Goal: Book appointment/travel/reservation

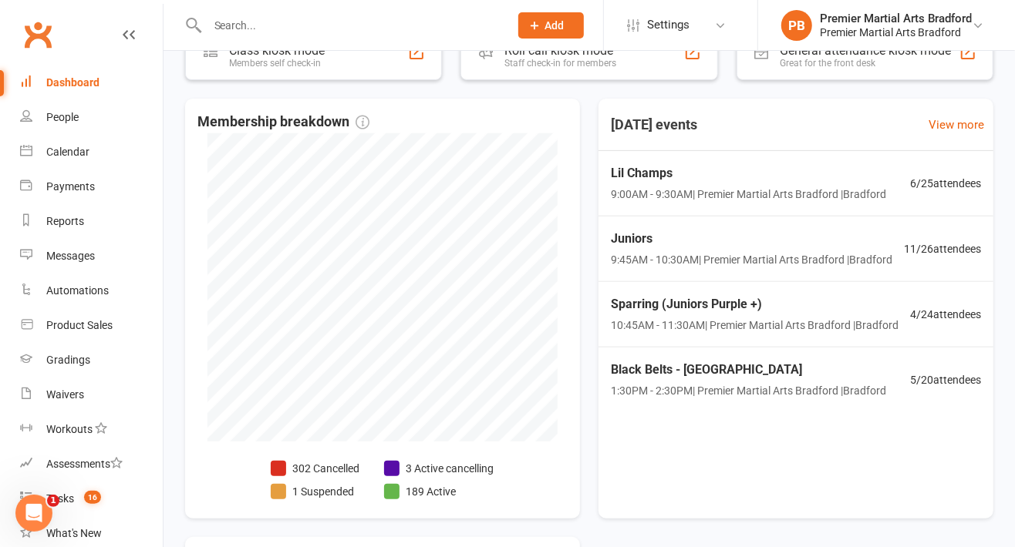
scroll to position [308, 0]
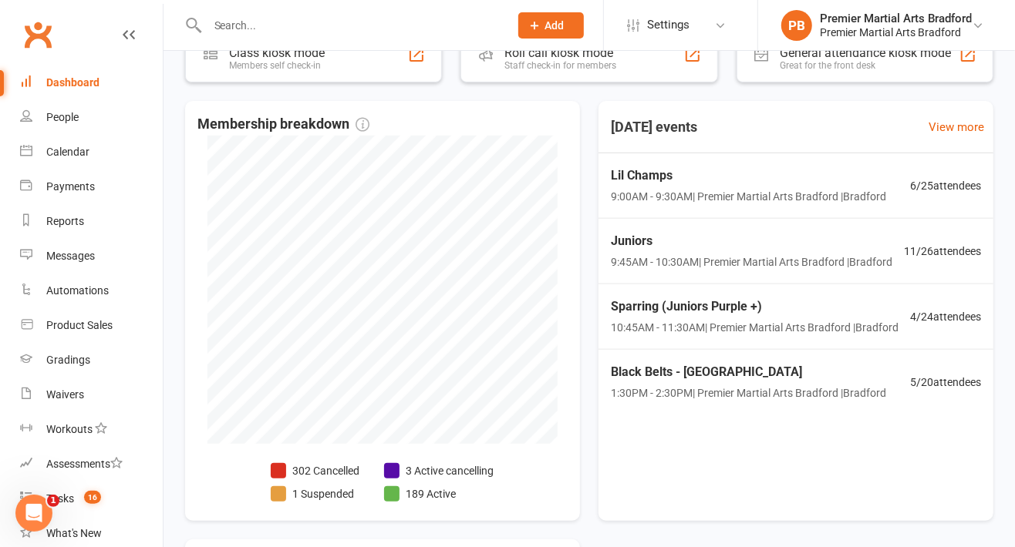
click at [676, 188] on span "9:00AM - 9:30AM | Premier Martial Arts [GEOGRAPHIC_DATA] | [PERSON_NAME]" at bounding box center [748, 196] width 275 height 17
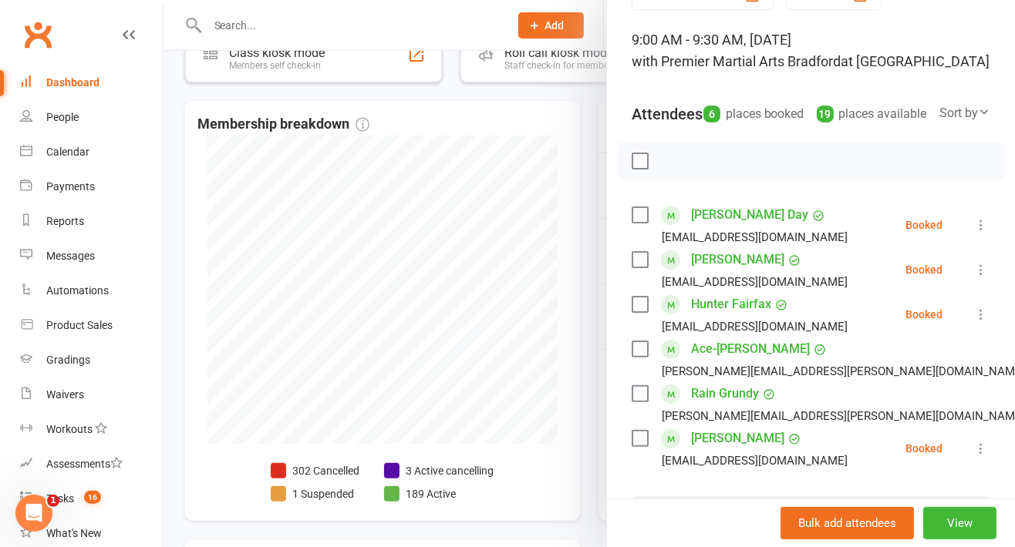
scroll to position [0, 0]
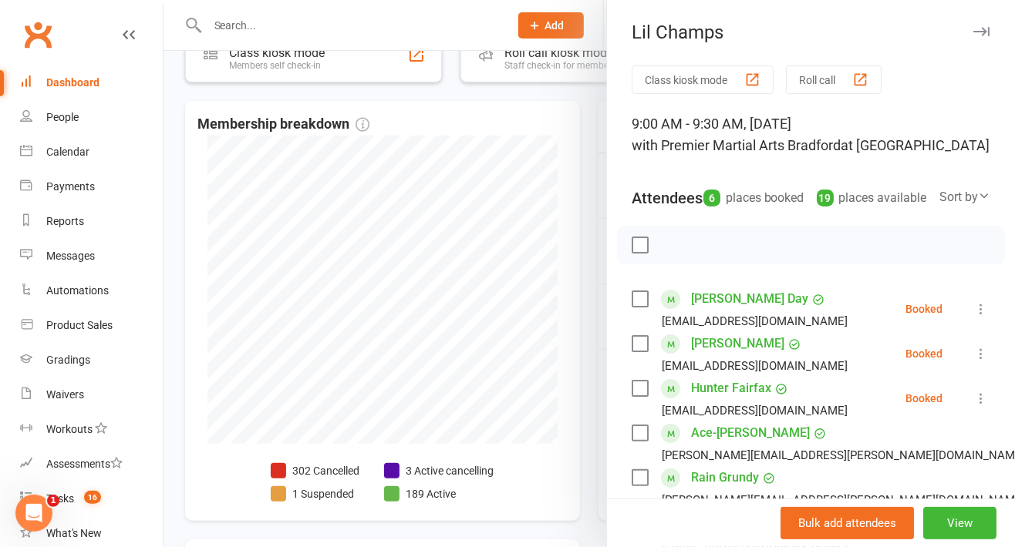
click at [973, 29] on icon "button" at bounding box center [981, 31] width 16 height 9
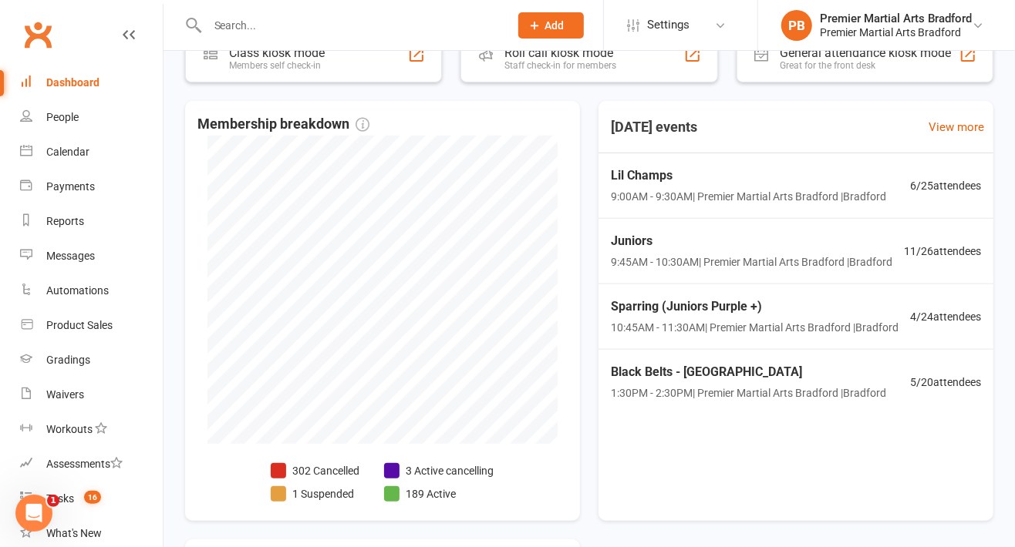
click at [645, 256] on span "9:45AM - 10:30AM | Premier Martial Arts [GEOGRAPHIC_DATA] | [PERSON_NAME]" at bounding box center [751, 262] width 281 height 17
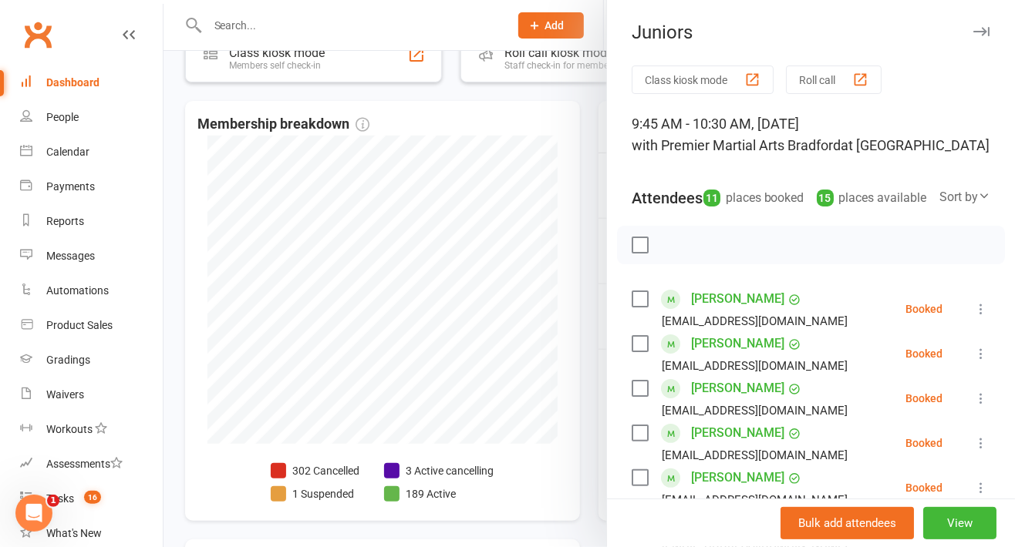
click at [975, 29] on div "Juniors" at bounding box center [811, 33] width 408 height 22
click at [971, 37] on button "button" at bounding box center [980, 31] width 19 height 19
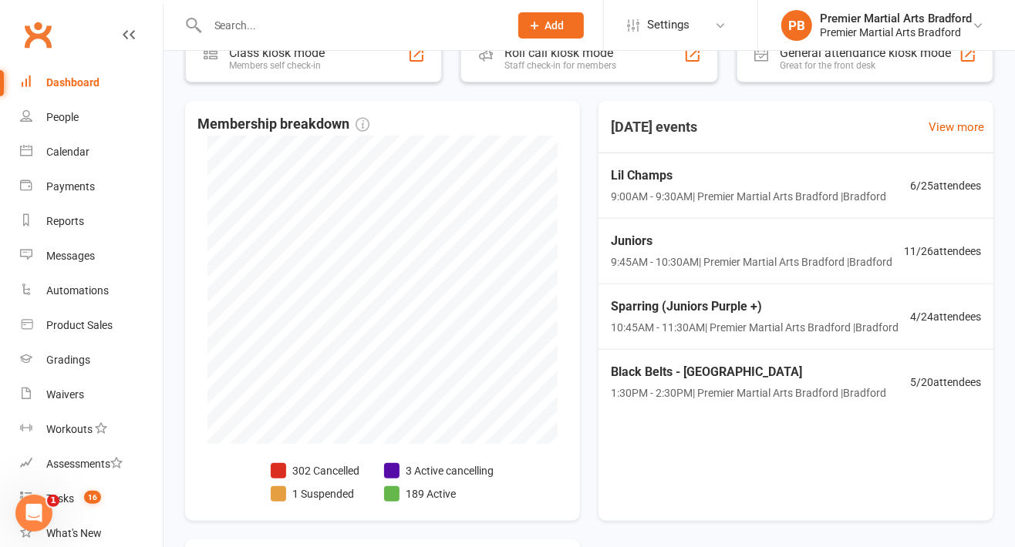
click at [738, 170] on span "Lil Champs" at bounding box center [748, 176] width 275 height 20
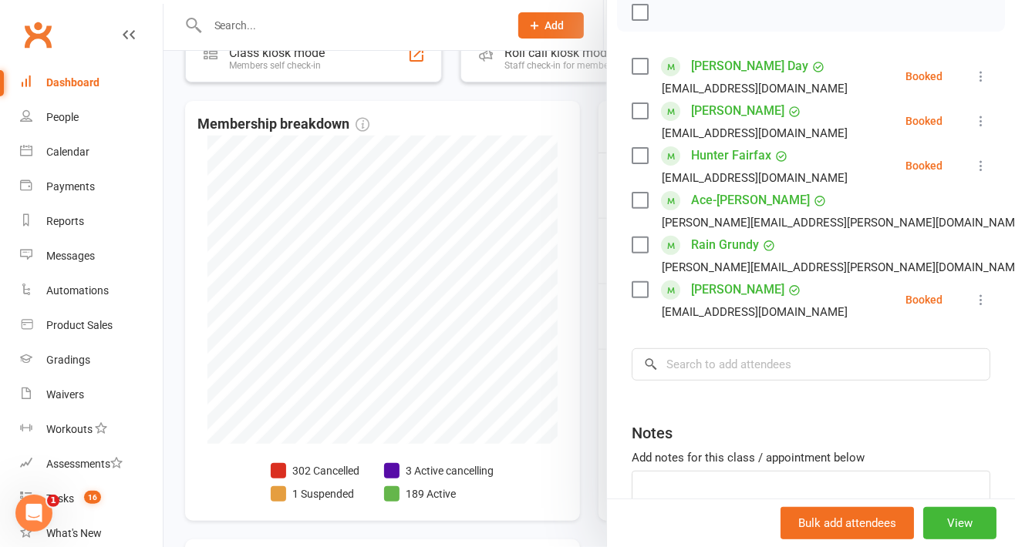
scroll to position [234, 0]
click at [634, 297] on label at bounding box center [638, 288] width 15 height 15
click at [632, 163] on label at bounding box center [638, 154] width 15 height 15
click at [638, 207] on label at bounding box center [638, 199] width 15 height 15
click at [631, 252] on label at bounding box center [638, 244] width 15 height 15
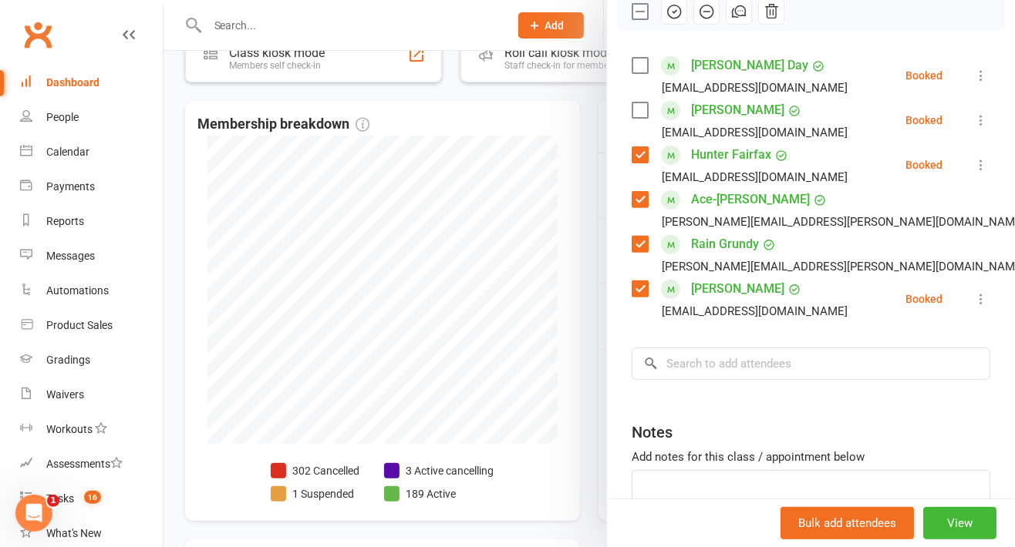
click at [631, 118] on label at bounding box center [638, 110] width 15 height 15
click at [631, 73] on label at bounding box center [638, 65] width 15 height 15
click at [673, 380] on input "search" at bounding box center [810, 364] width 358 height 32
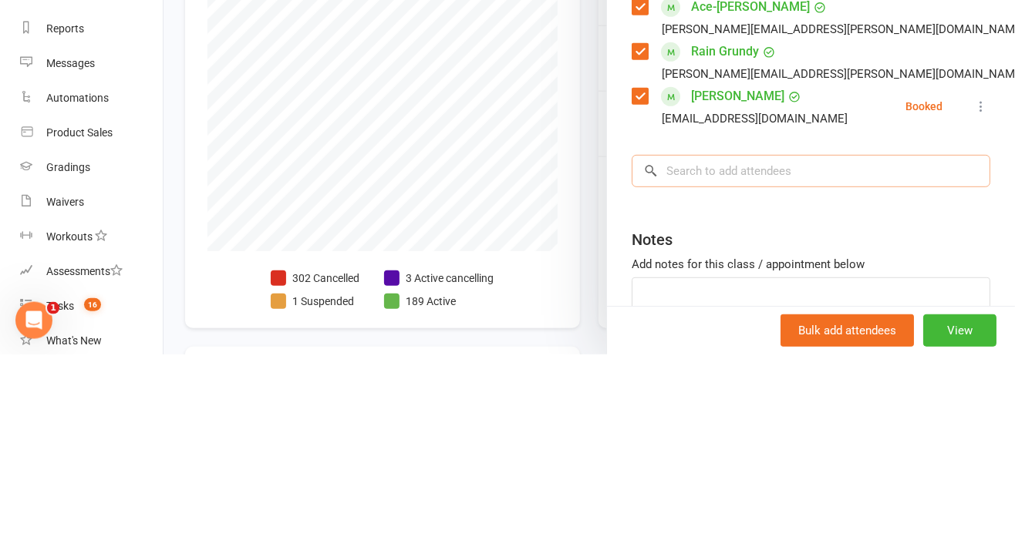
scroll to position [308, 0]
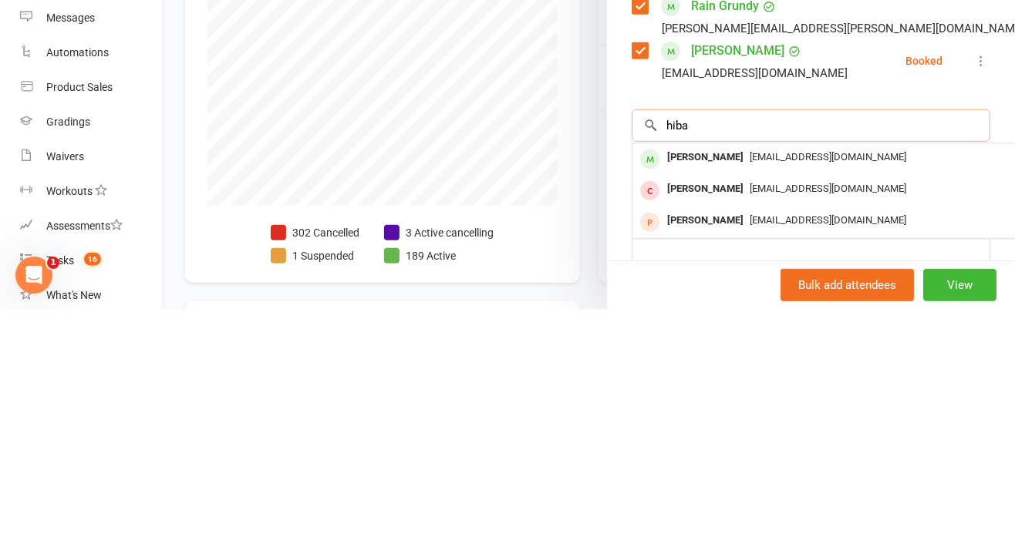
type input "hiba"
click at [673, 407] on div "[PERSON_NAME]" at bounding box center [705, 396] width 89 height 22
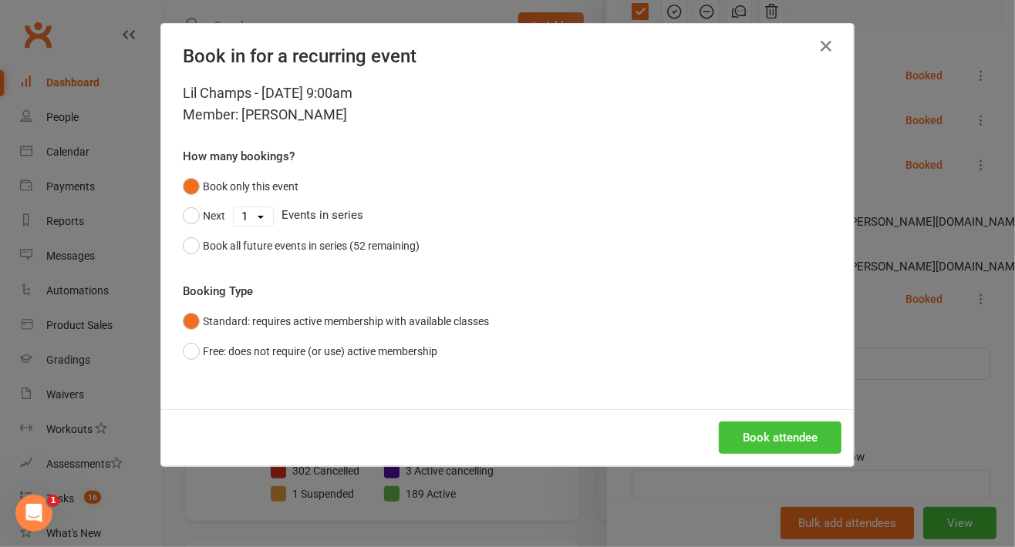
click at [746, 438] on button "Book attendee" at bounding box center [780, 438] width 123 height 32
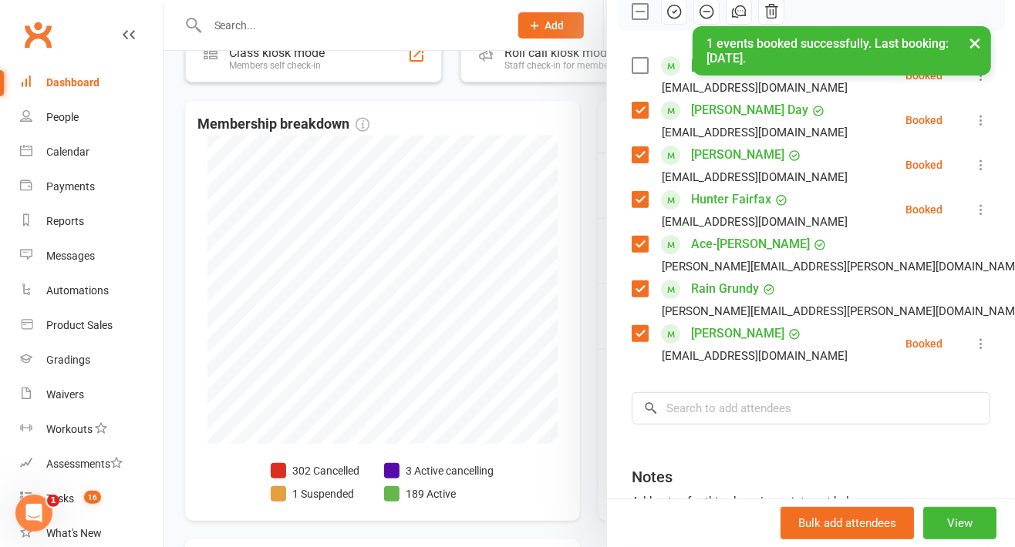
click at [631, 73] on label at bounding box center [638, 65] width 15 height 15
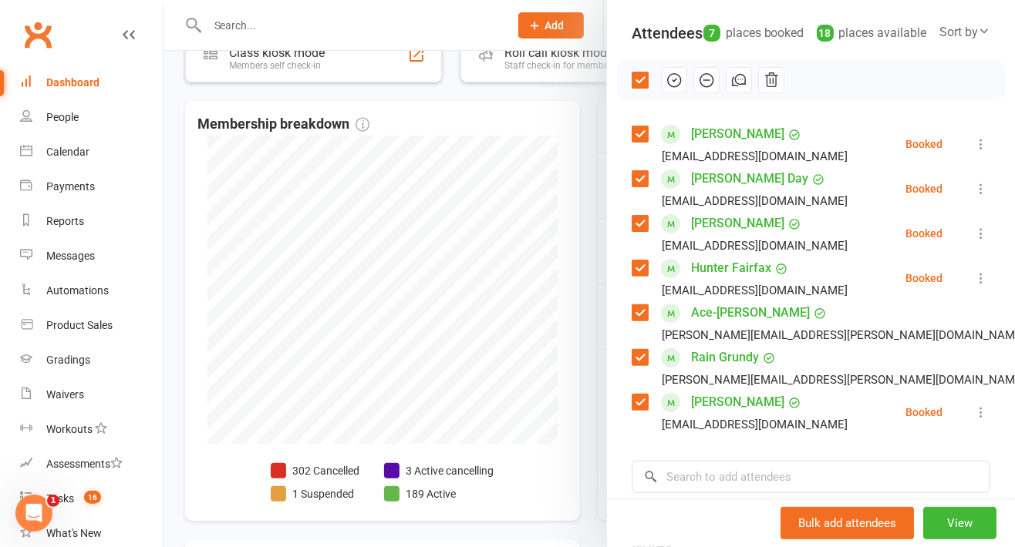
scroll to position [155, 0]
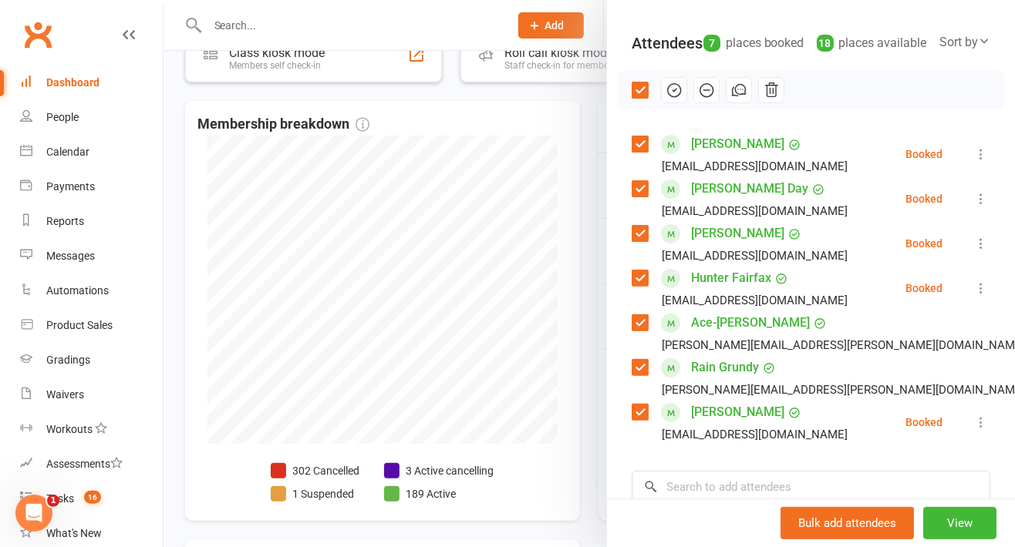
click at [671, 97] on icon "button" at bounding box center [674, 90] width 13 height 13
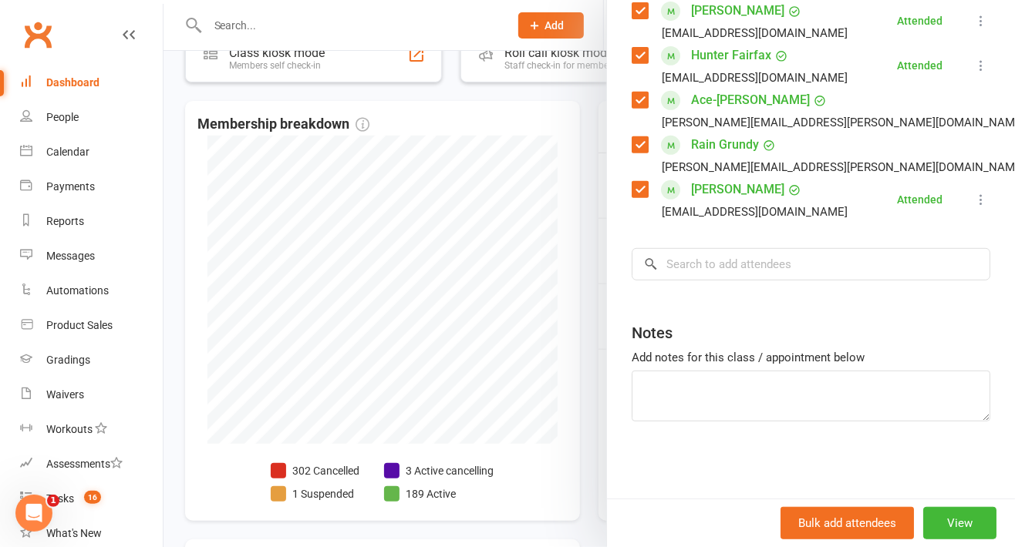
scroll to position [395, 0]
click at [698, 257] on input "search" at bounding box center [810, 264] width 358 height 32
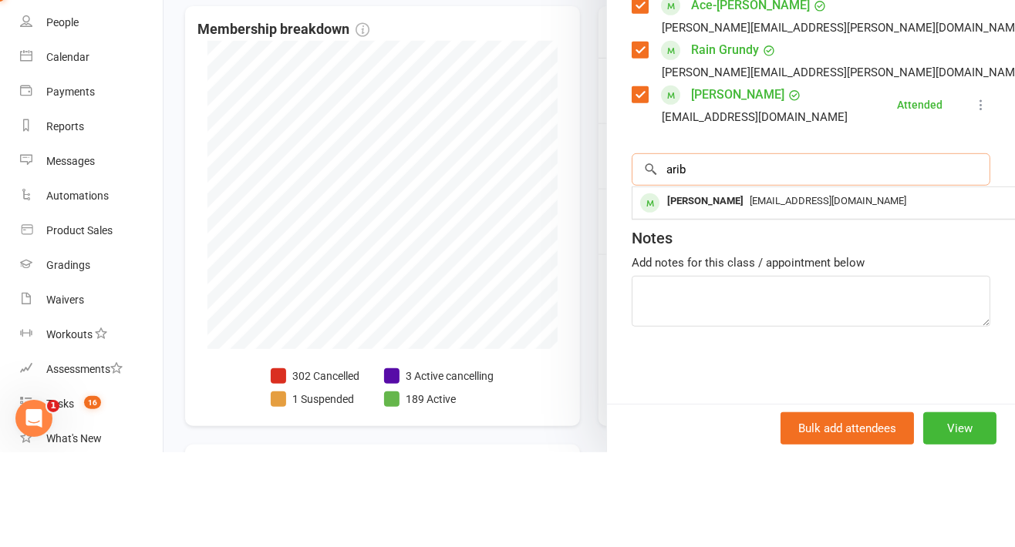
type input "arib"
click at [685, 288] on div "[PERSON_NAME]" at bounding box center [705, 296] width 89 height 22
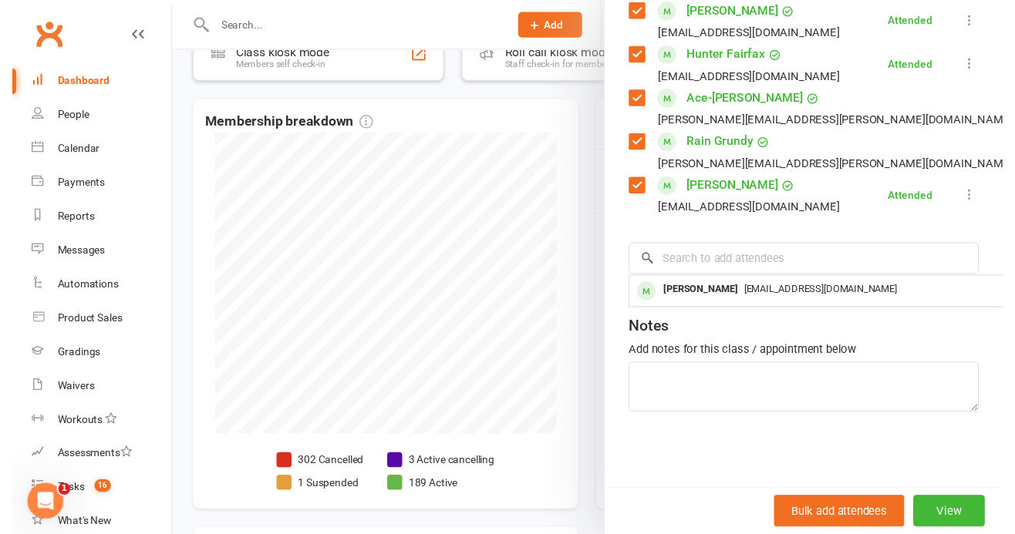
scroll to position [395, 0]
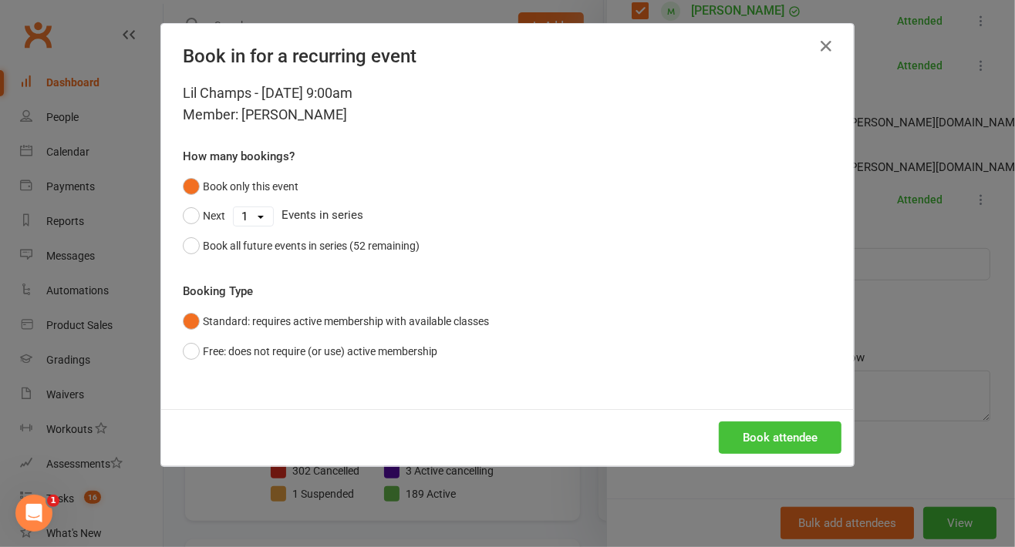
click at [759, 432] on button "Book attendee" at bounding box center [780, 438] width 123 height 32
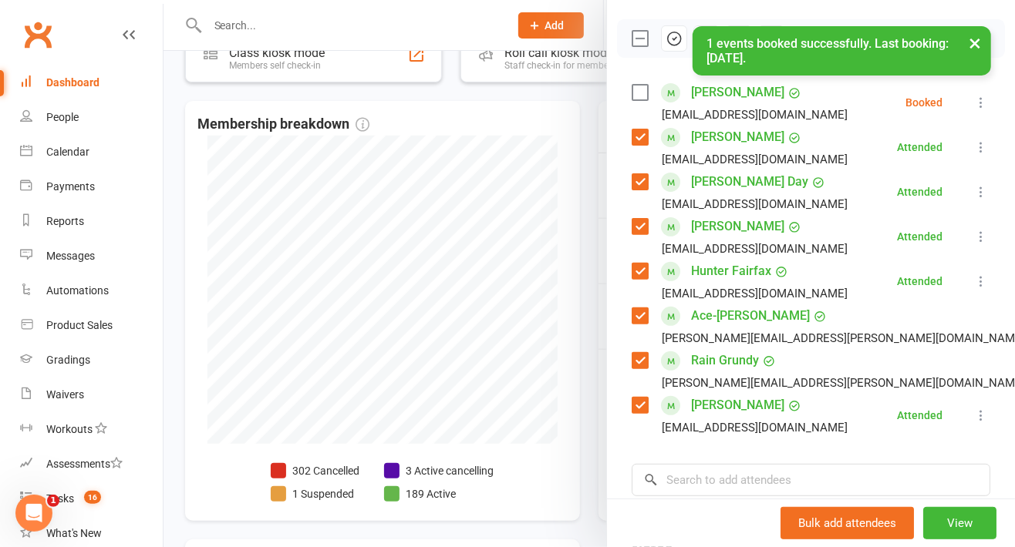
scroll to position [196, 0]
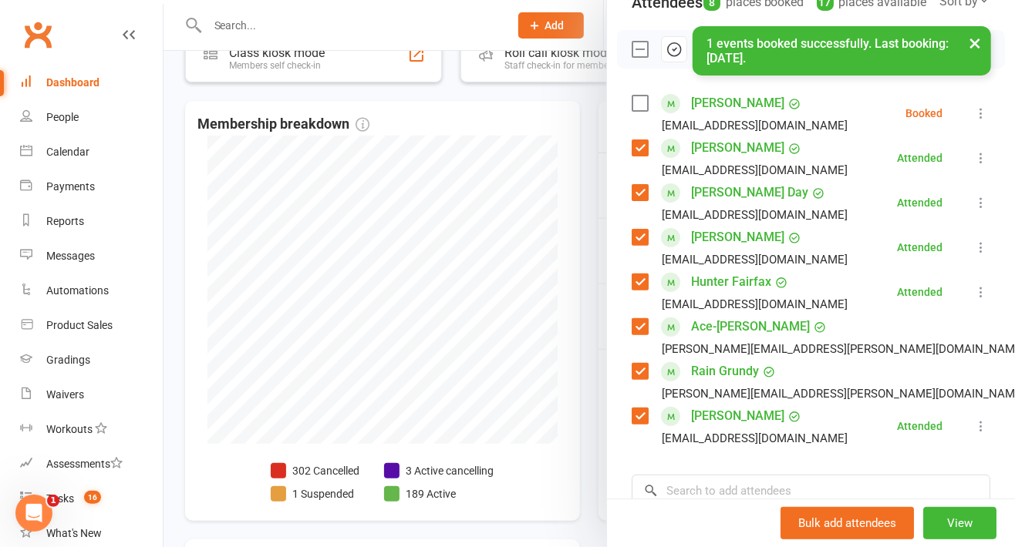
click at [634, 111] on label at bounding box center [638, 103] width 15 height 15
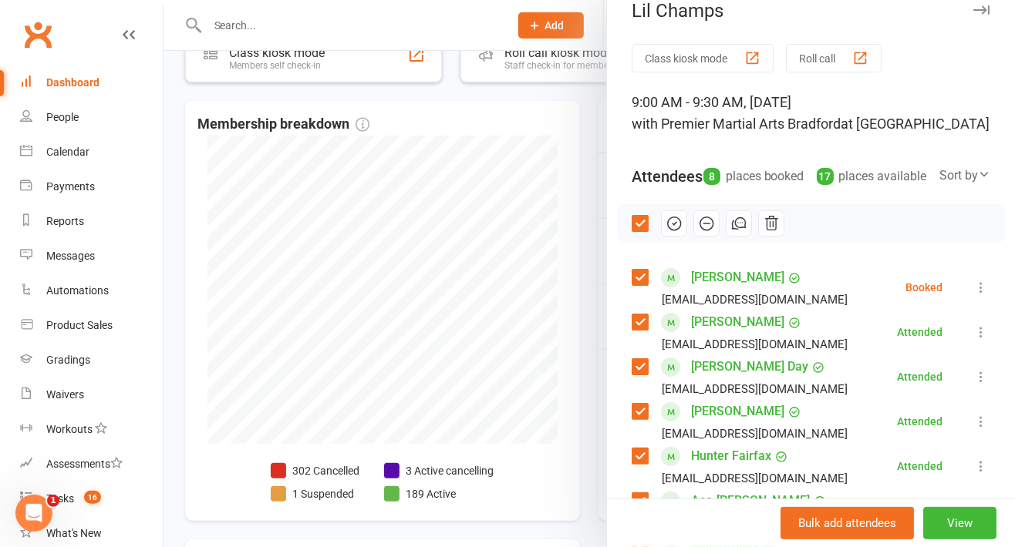
scroll to position [11, 0]
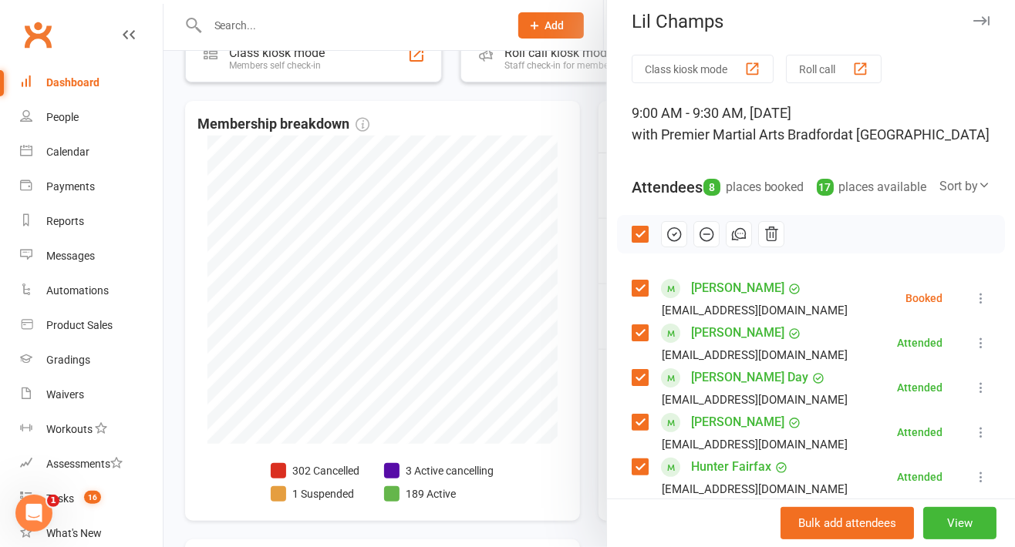
click at [665, 243] on icon "button" at bounding box center [673, 234] width 17 height 17
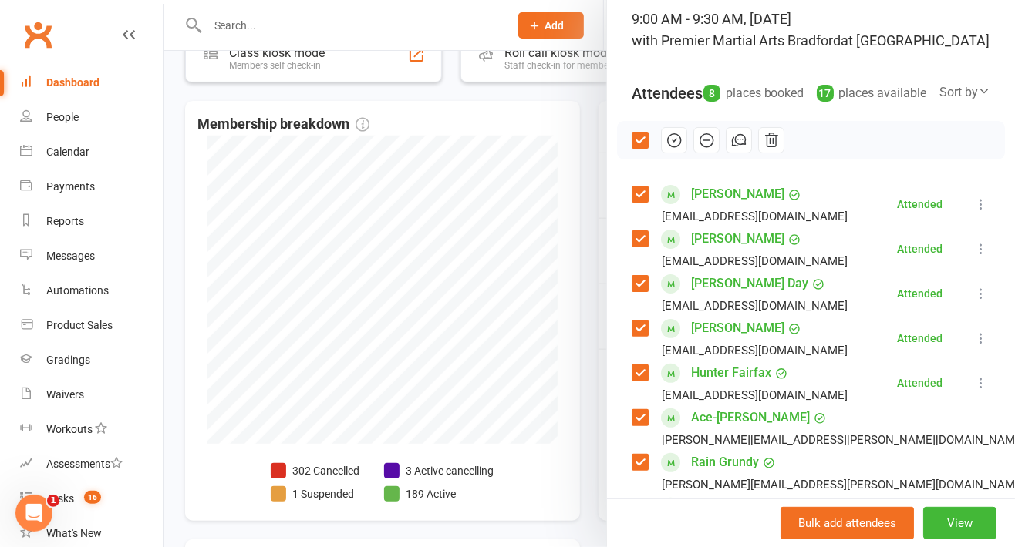
scroll to position [0, 0]
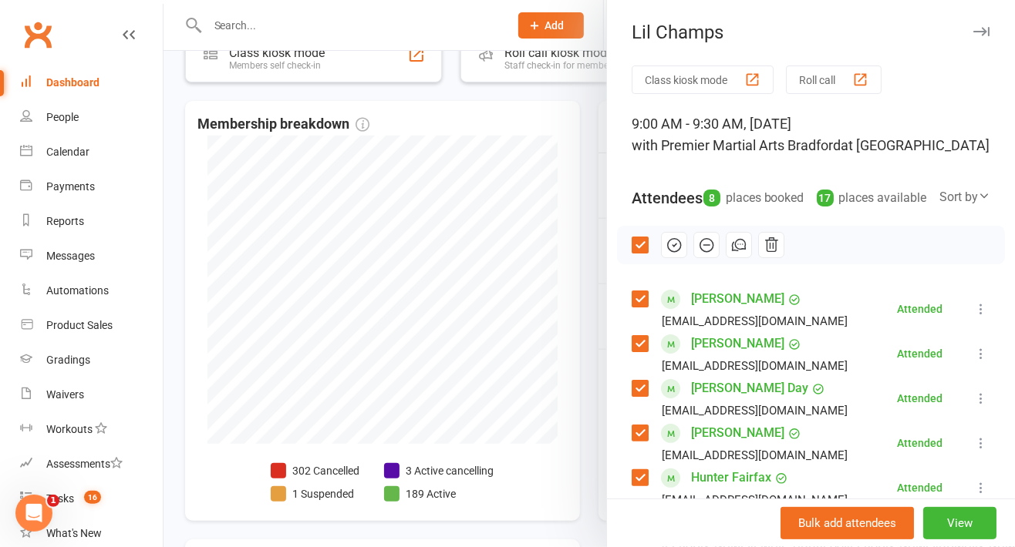
click at [973, 32] on icon "button" at bounding box center [981, 31] width 16 height 9
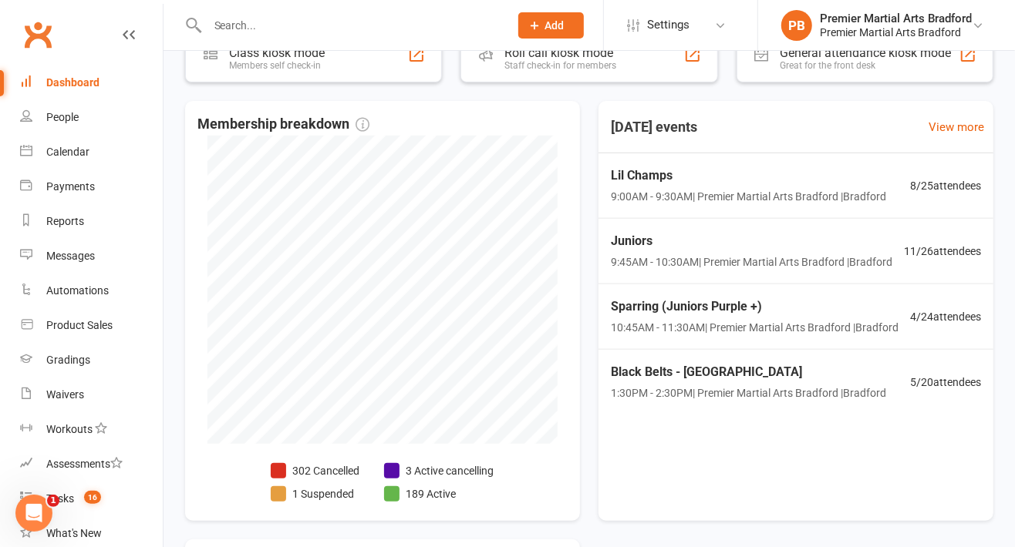
click at [702, 271] on span "9:45AM - 10:30AM | Premier Martial Arts [GEOGRAPHIC_DATA] | [PERSON_NAME]" at bounding box center [751, 262] width 281 height 17
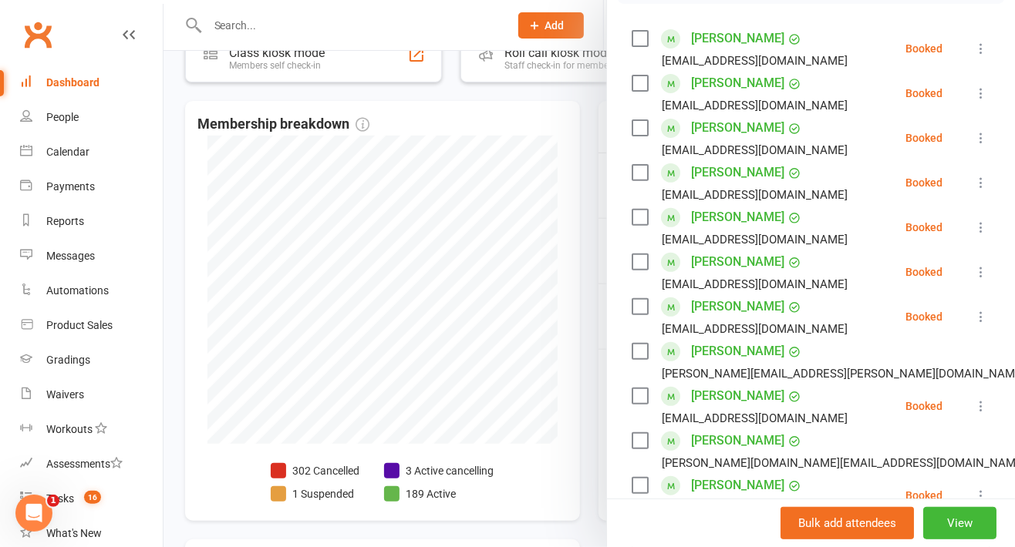
scroll to position [249, 0]
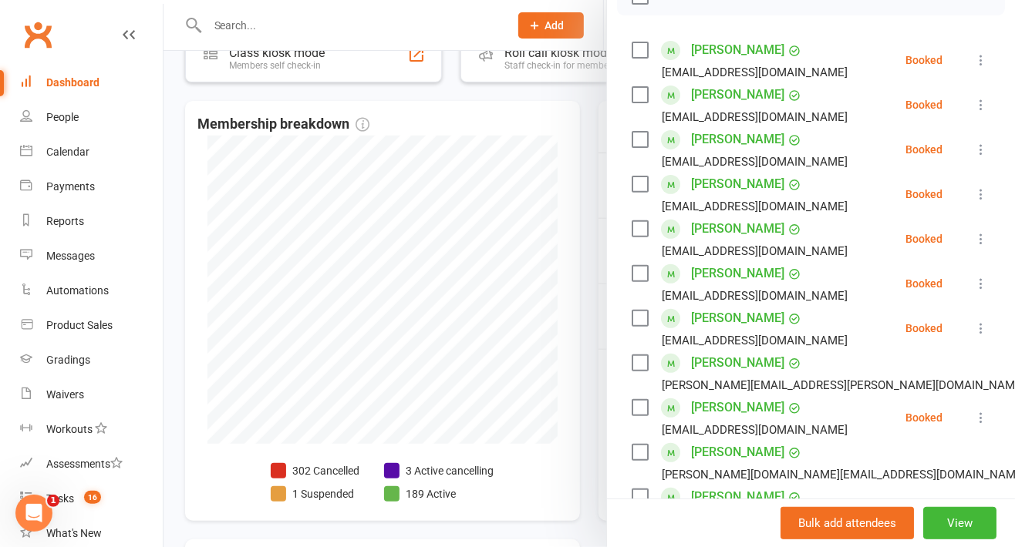
click at [634, 147] on label at bounding box center [638, 139] width 15 height 15
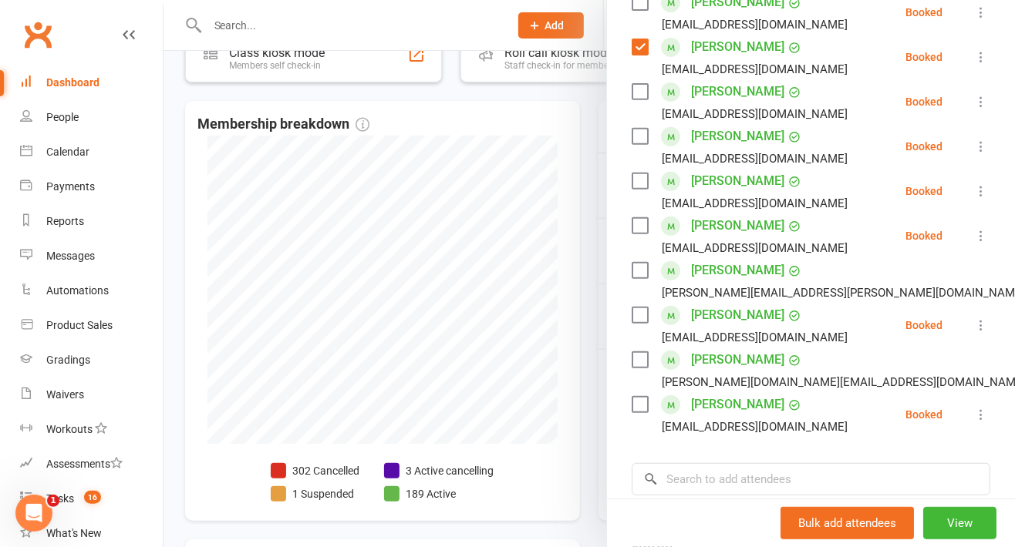
scroll to position [343, 0]
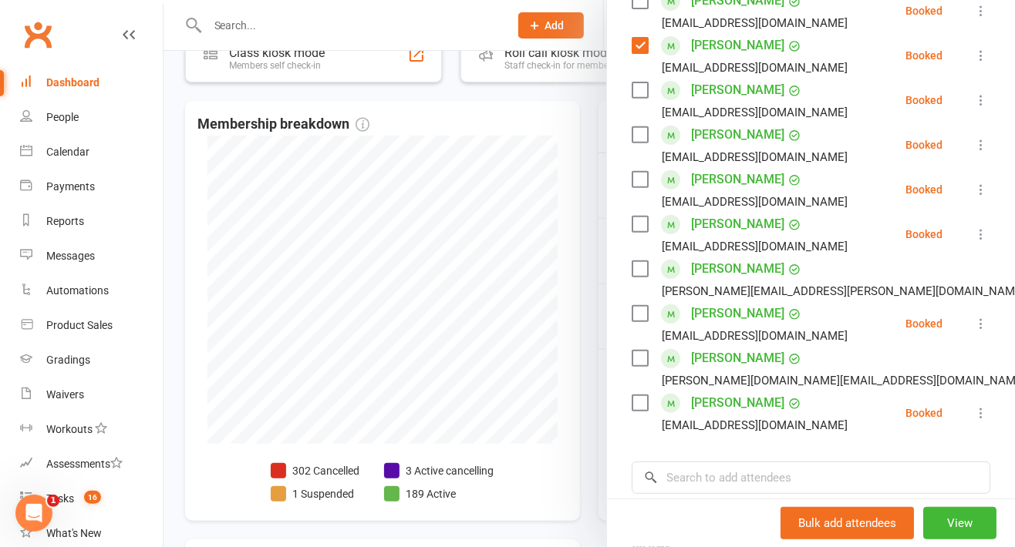
click at [631, 321] on label at bounding box center [638, 313] width 15 height 15
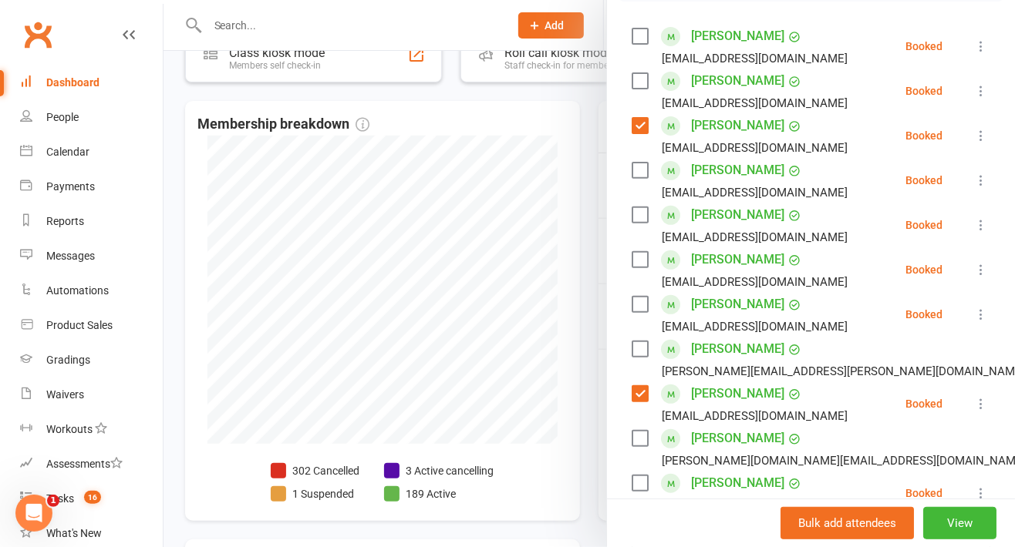
scroll to position [262, 0]
click at [631, 89] on label at bounding box center [638, 81] width 15 height 15
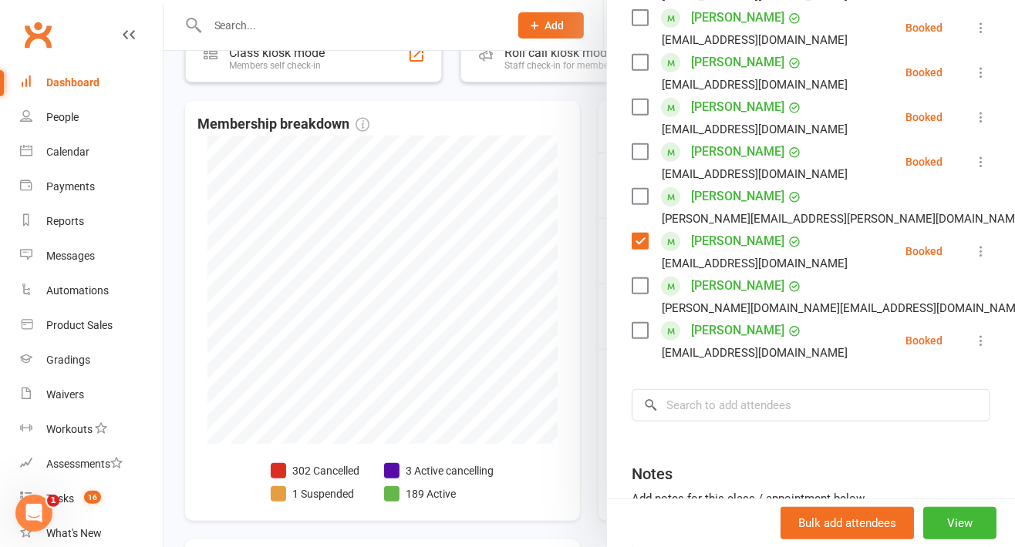
scroll to position [433, 0]
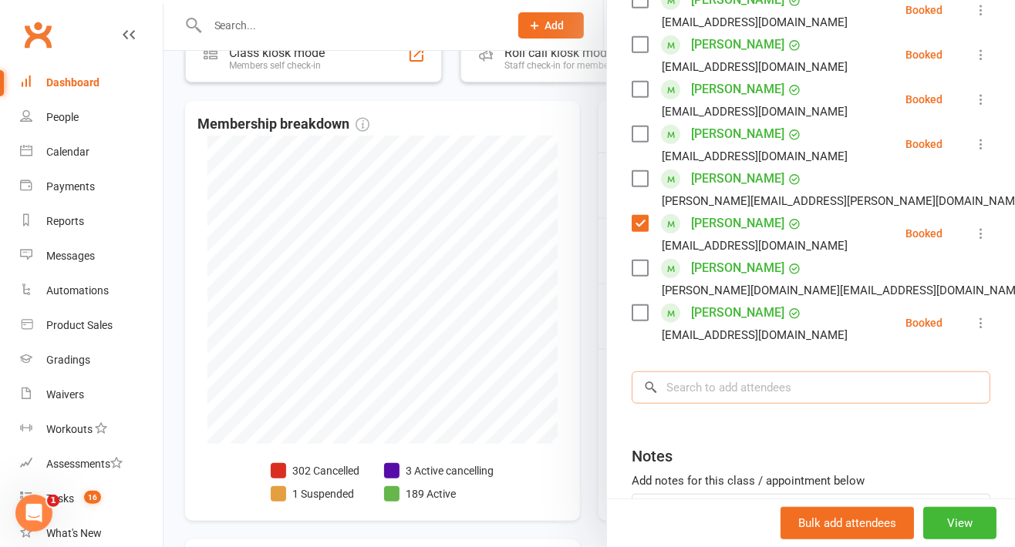
click at [714, 399] on input "search" at bounding box center [810, 388] width 358 height 32
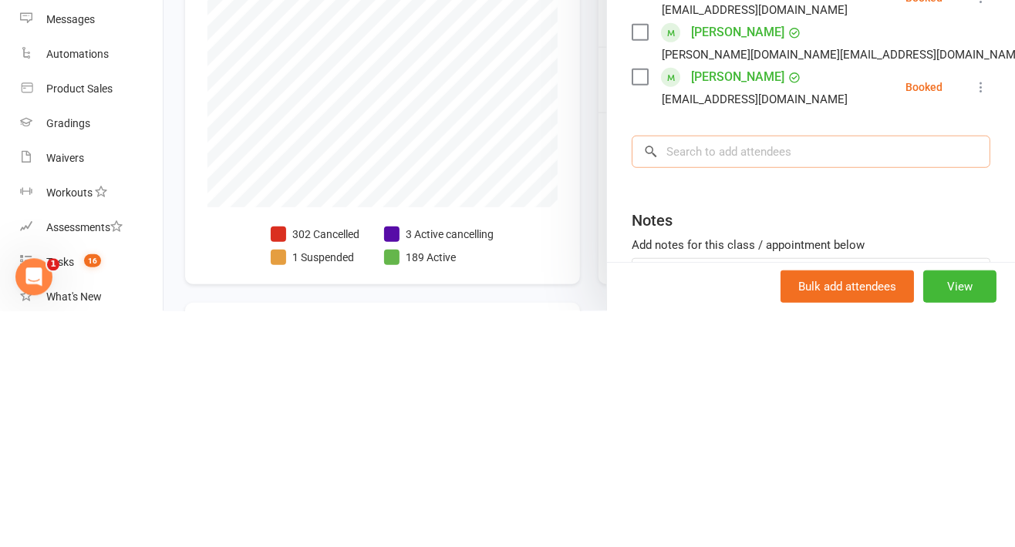
scroll to position [311, 0]
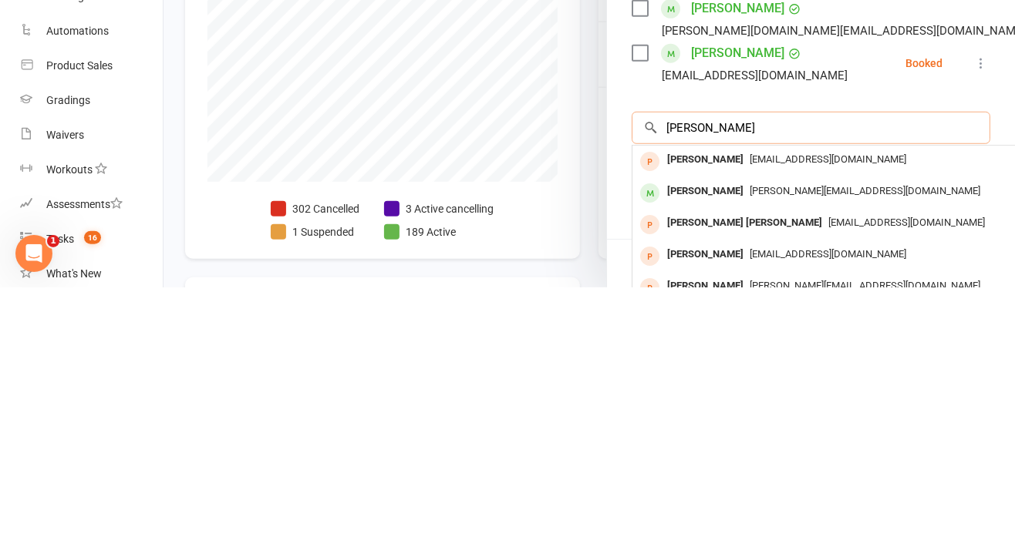
type input "[PERSON_NAME]"
click at [691, 469] on div "[PERSON_NAME] [PERSON_NAME][EMAIL_ADDRESS][DOMAIN_NAME]" at bounding box center [862, 453] width 461 height 32
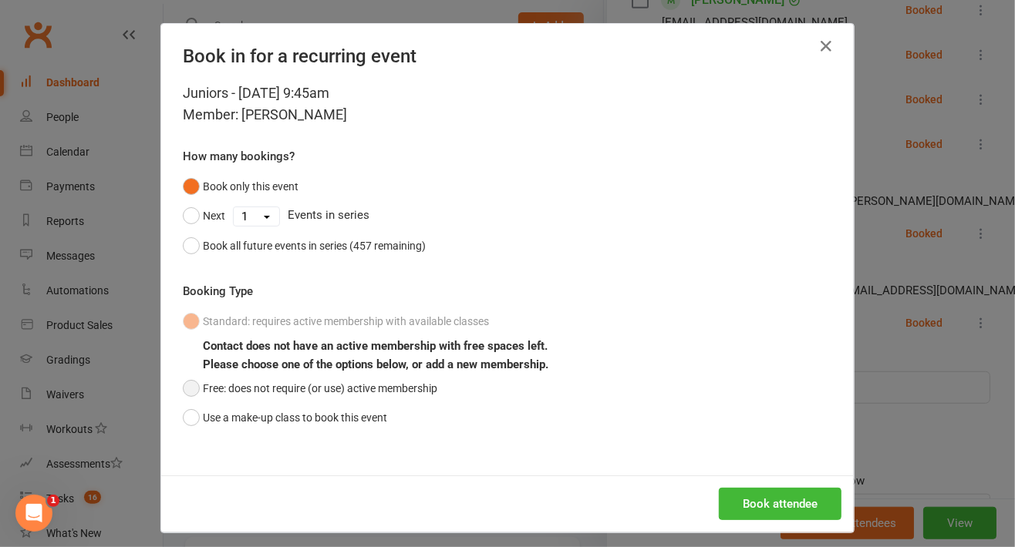
click at [183, 394] on button "Free: does not require (or use) active membership" at bounding box center [310, 388] width 254 height 29
click at [759, 511] on button "Book attendee" at bounding box center [780, 504] width 123 height 32
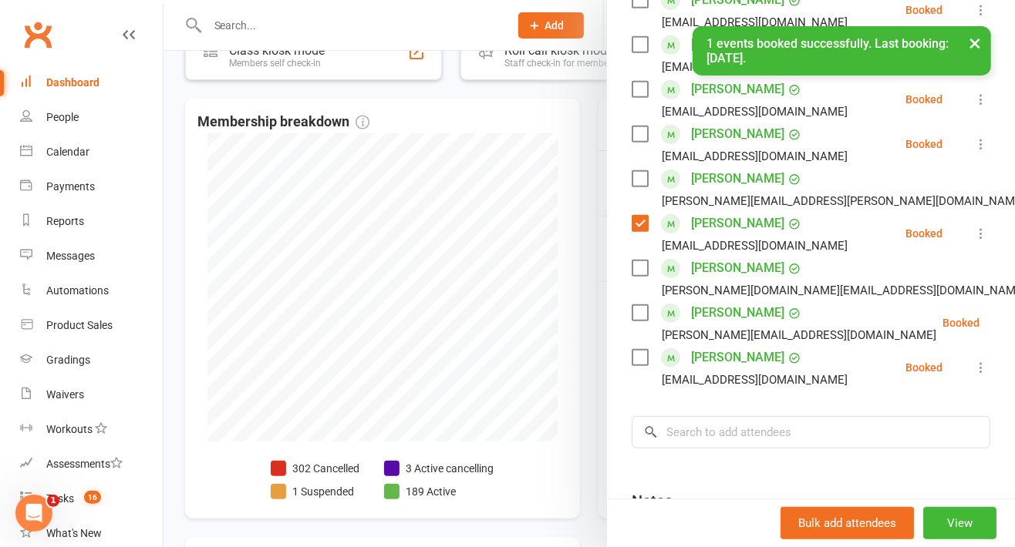
click at [634, 321] on label at bounding box center [638, 312] width 15 height 15
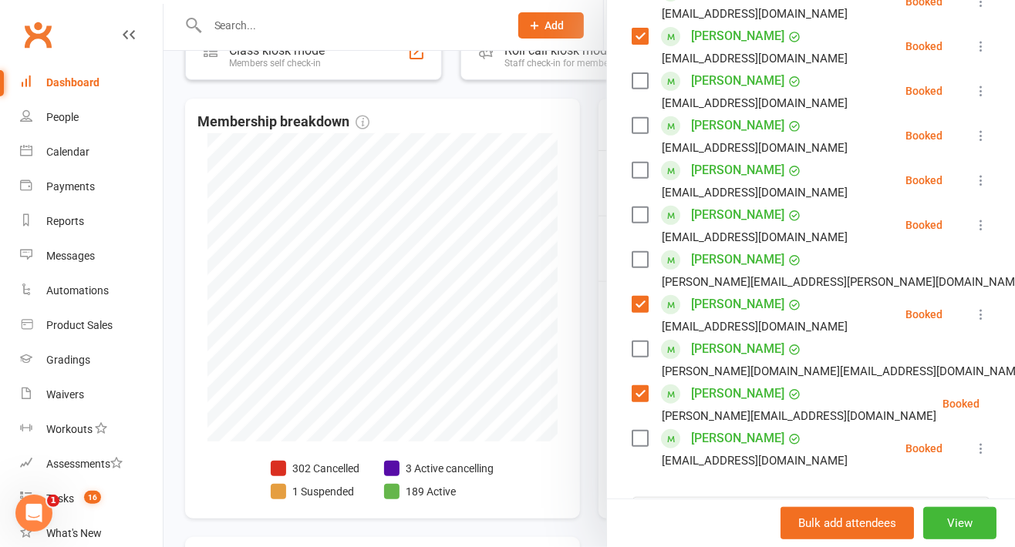
scroll to position [348, 0]
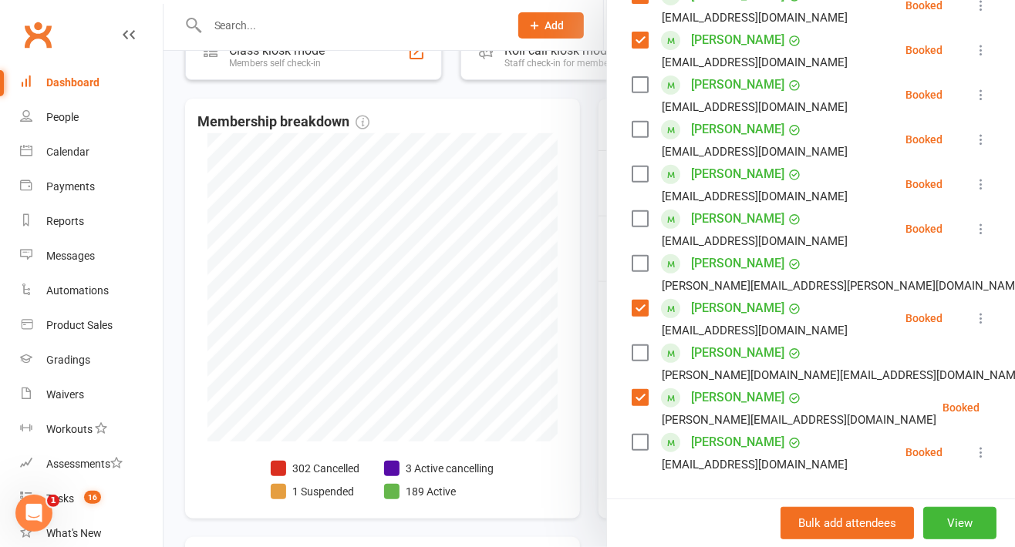
click at [631, 137] on label at bounding box center [638, 129] width 15 height 15
click at [636, 182] on label at bounding box center [638, 174] width 15 height 15
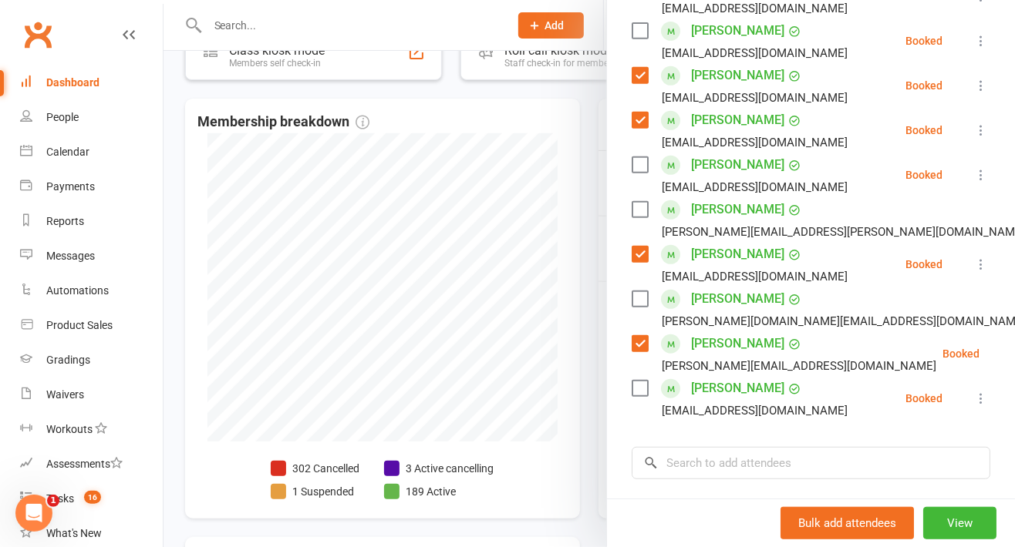
scroll to position [420, 0]
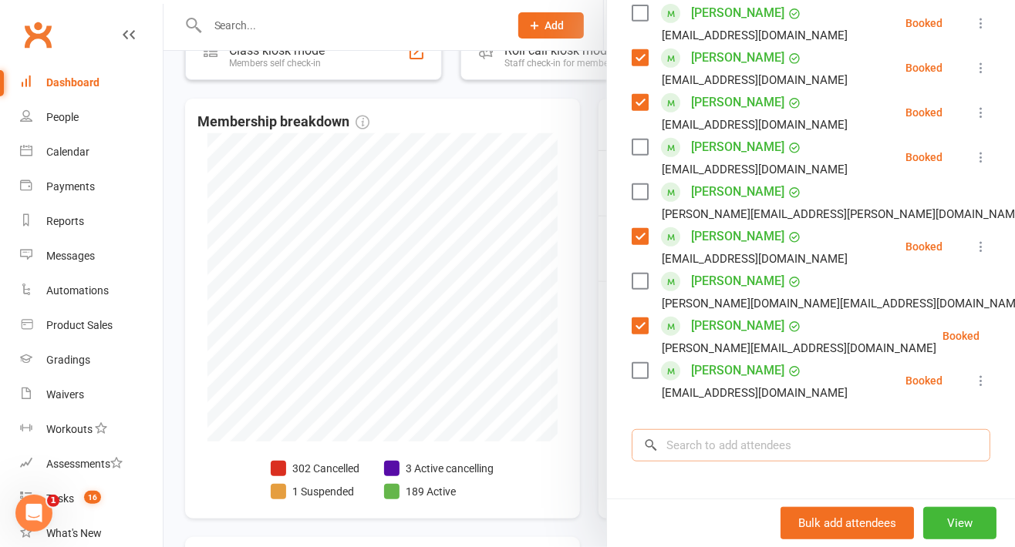
click at [705, 456] on input "search" at bounding box center [810, 445] width 358 height 32
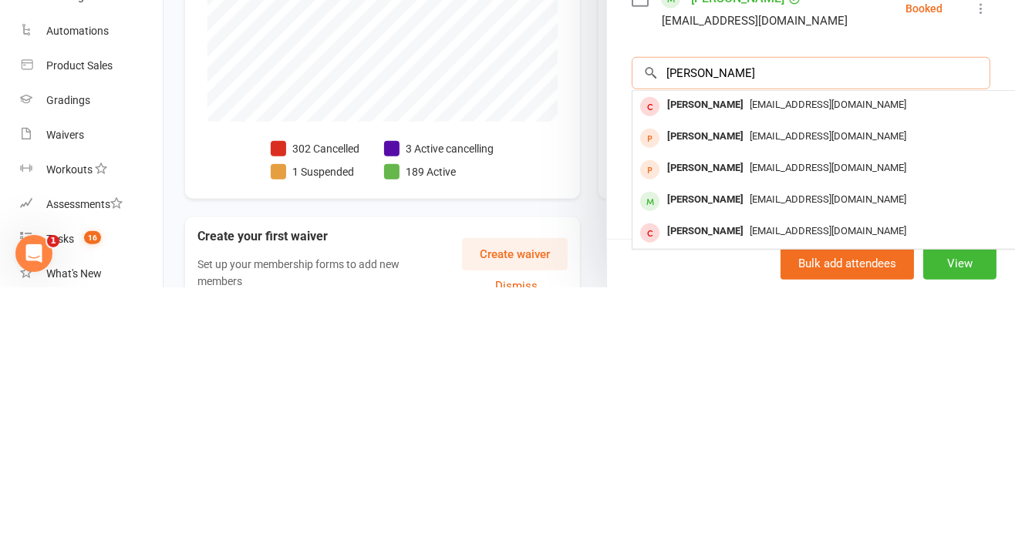
scroll to position [544, 0]
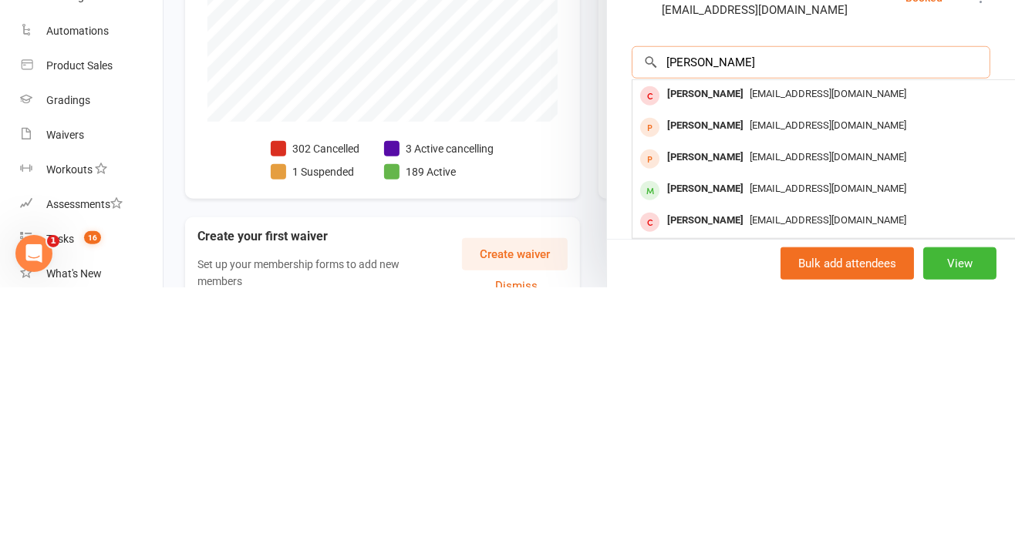
type input "[PERSON_NAME]"
click at [698, 460] on div "[PERSON_NAME]" at bounding box center [705, 449] width 89 height 22
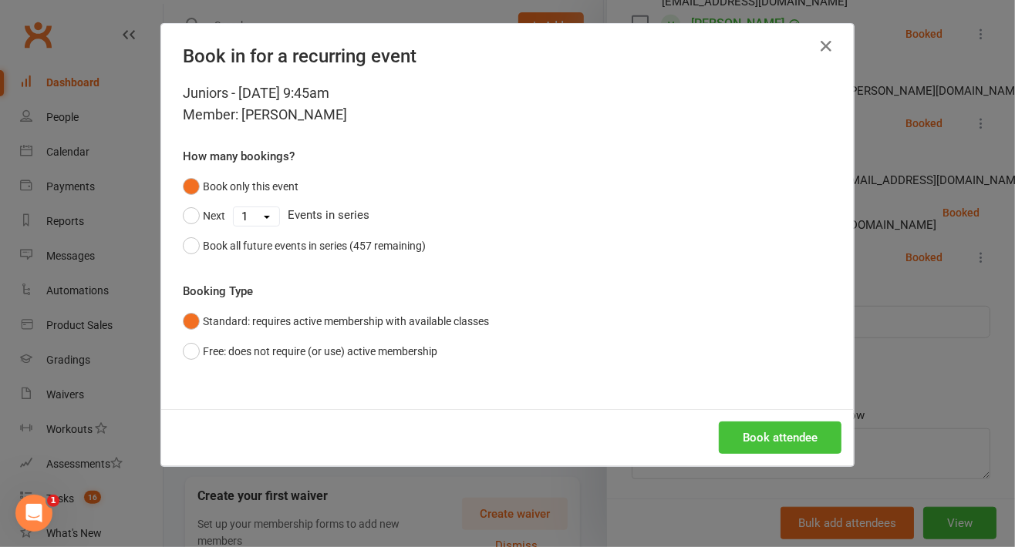
click at [754, 450] on button "Book attendee" at bounding box center [780, 438] width 123 height 32
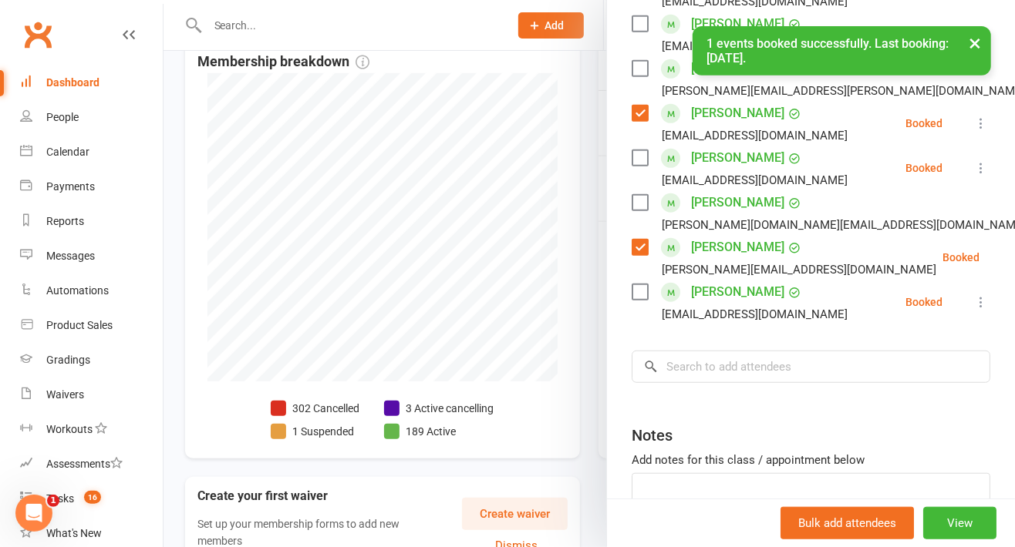
click at [631, 166] on label at bounding box center [638, 157] width 15 height 15
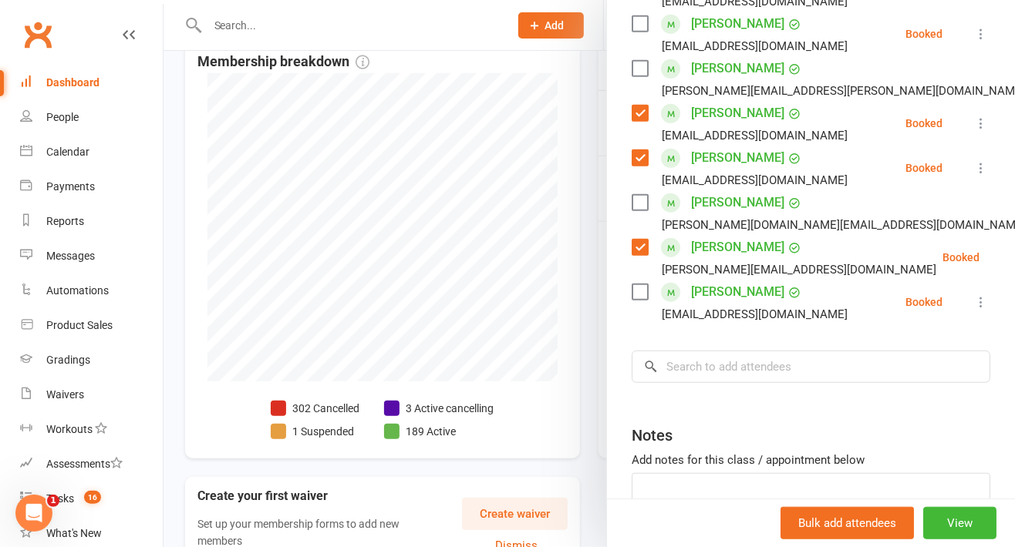
click at [631, 210] on label at bounding box center [638, 202] width 15 height 15
click at [631, 300] on label at bounding box center [638, 291] width 15 height 15
click at [695, 383] on input "search" at bounding box center [810, 367] width 358 height 32
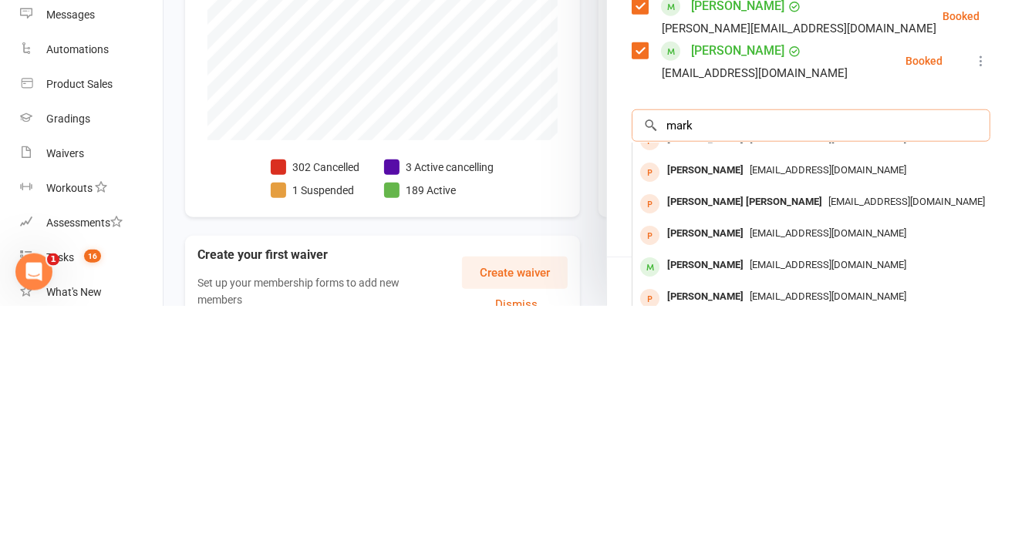
scroll to position [83, 0]
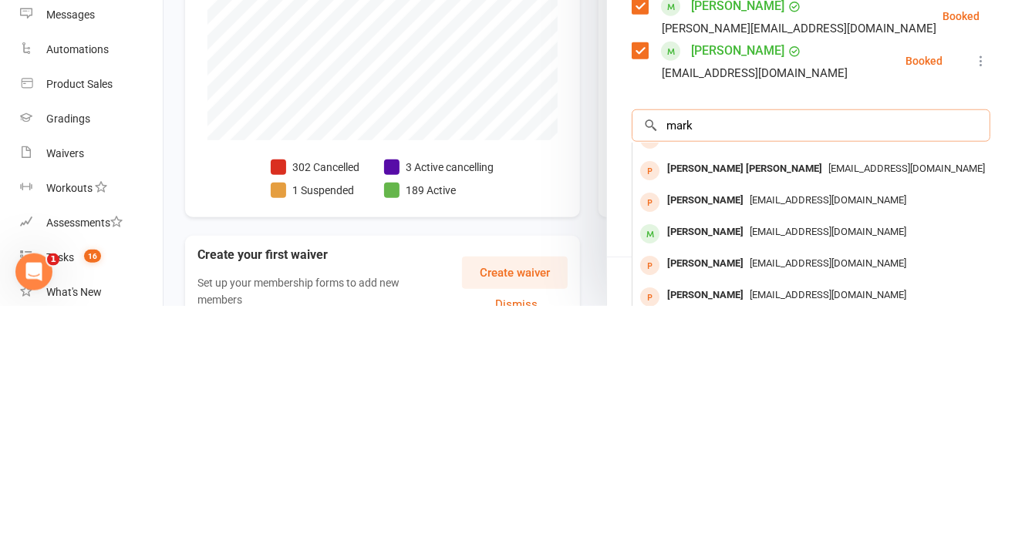
type input "mark"
click at [698, 485] on div "[PERSON_NAME]" at bounding box center [705, 474] width 89 height 22
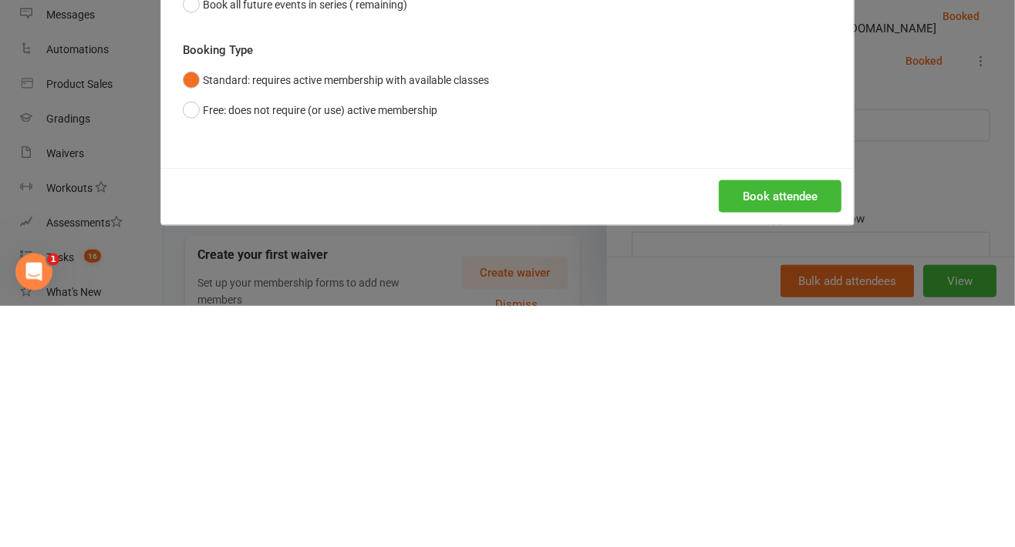
scroll to position [371, 0]
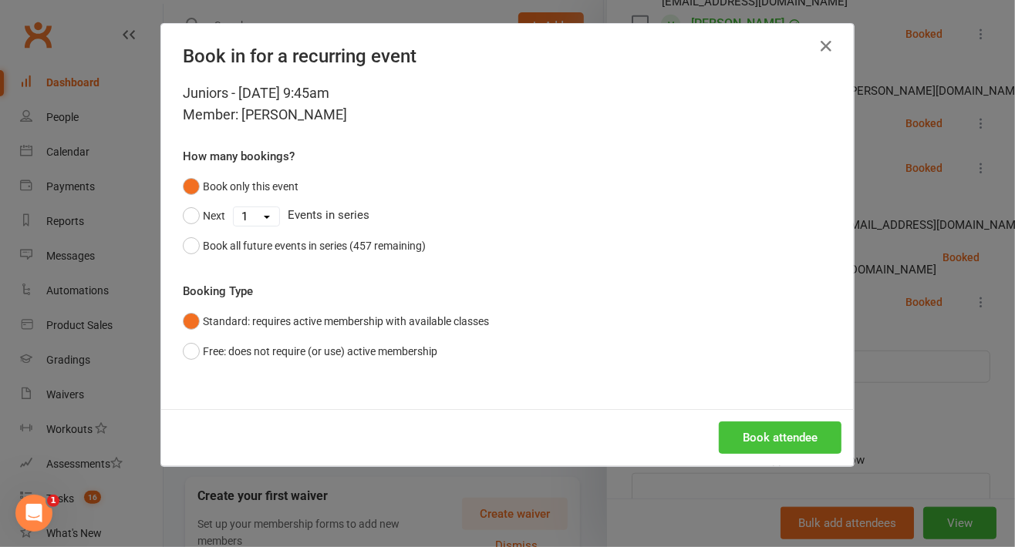
click at [754, 436] on button "Book attendee" at bounding box center [780, 438] width 123 height 32
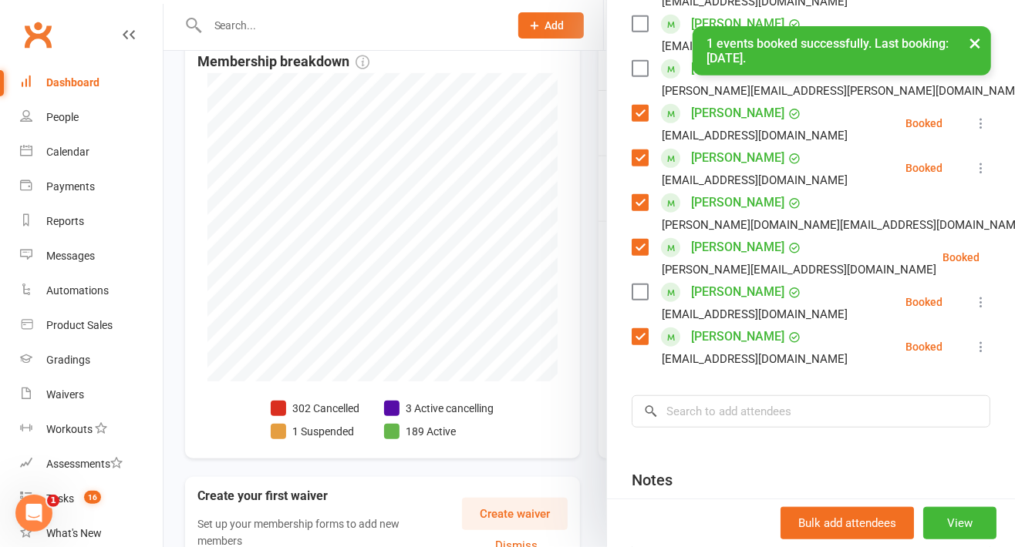
click at [637, 300] on label at bounding box center [638, 291] width 15 height 15
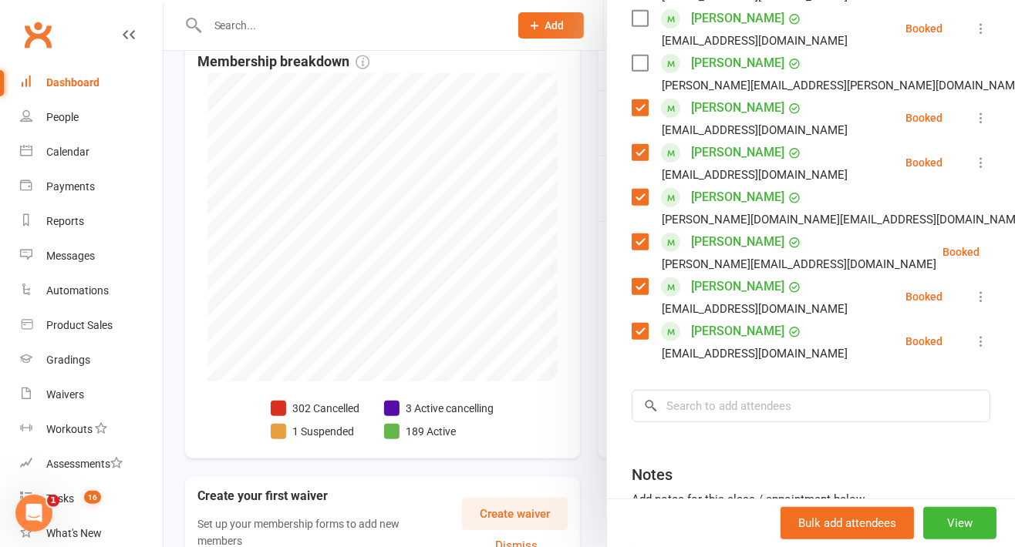
scroll to position [556, 0]
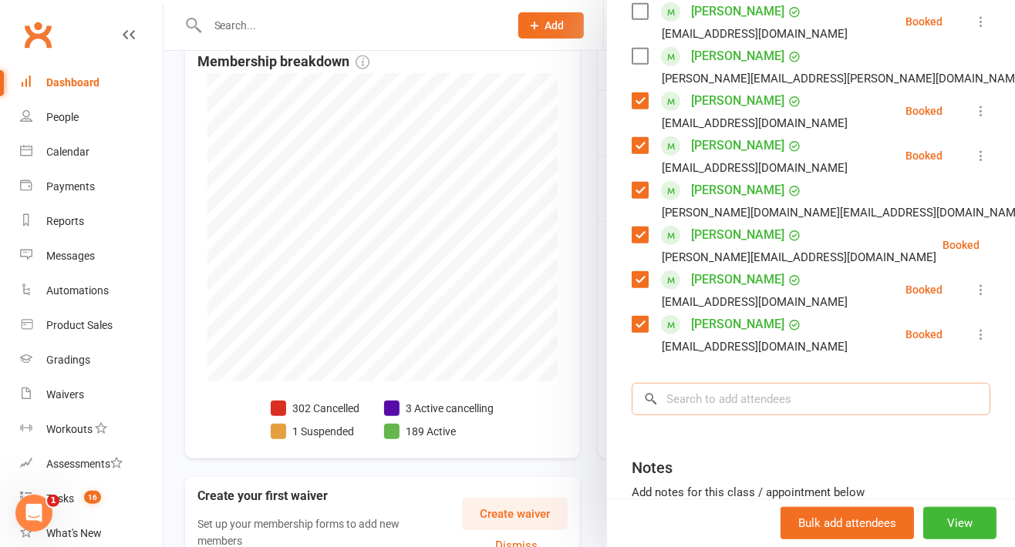
click at [682, 416] on input "search" at bounding box center [810, 399] width 358 height 32
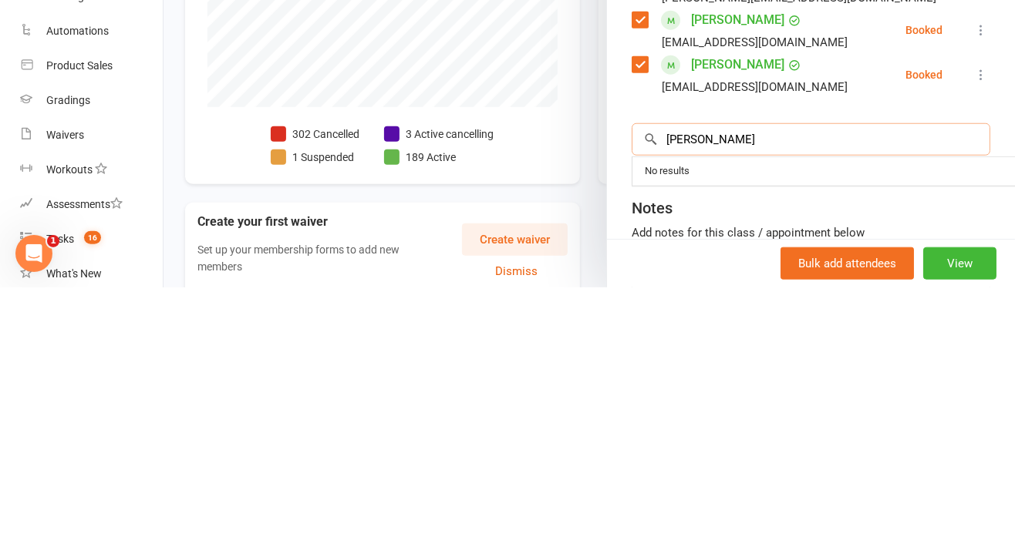
scroll to position [0, 0]
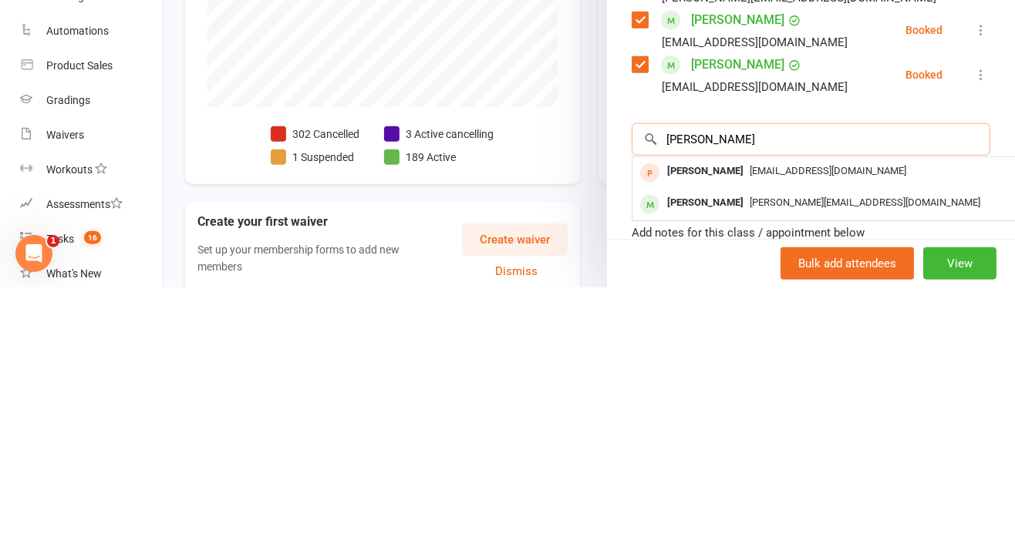
type input "[PERSON_NAME]"
click at [678, 474] on div "[PERSON_NAME]" at bounding box center [705, 463] width 89 height 22
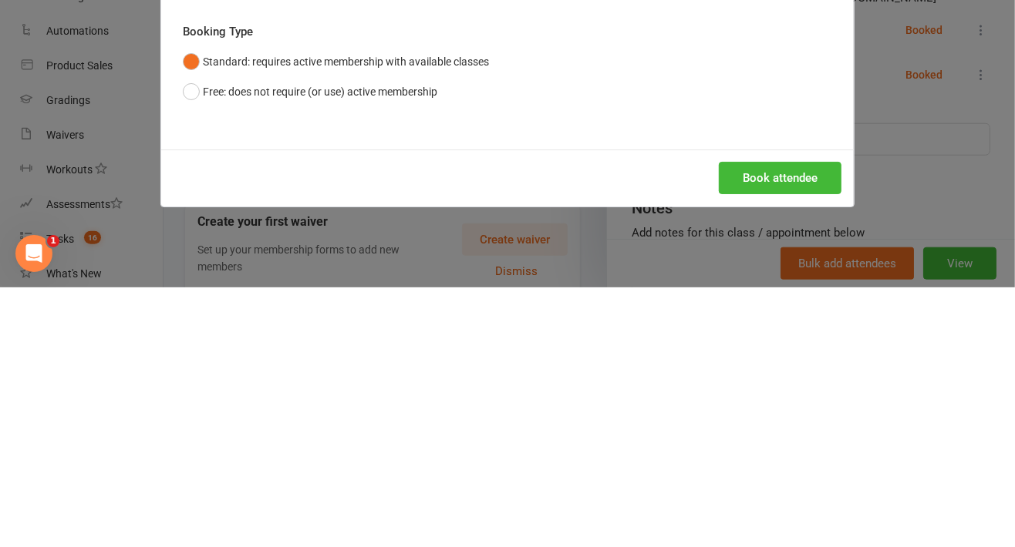
scroll to position [385, 0]
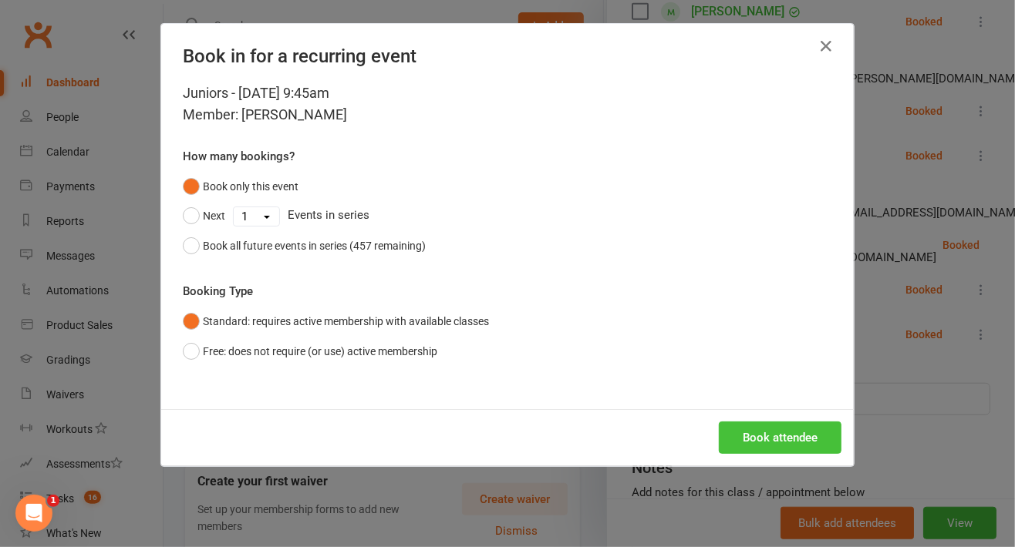
click at [736, 438] on button "Book attendee" at bounding box center [780, 438] width 123 height 32
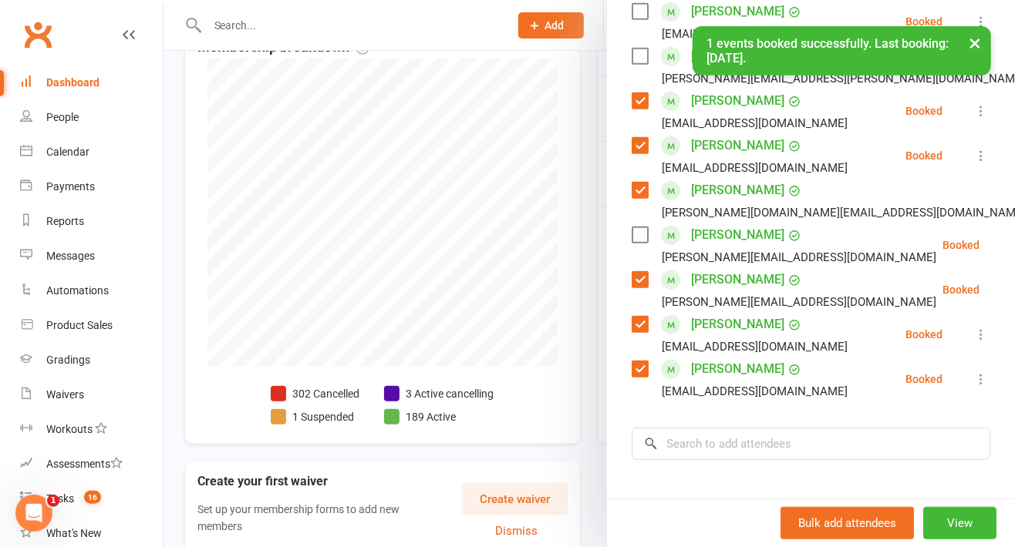
click at [632, 243] on label at bounding box center [638, 234] width 15 height 15
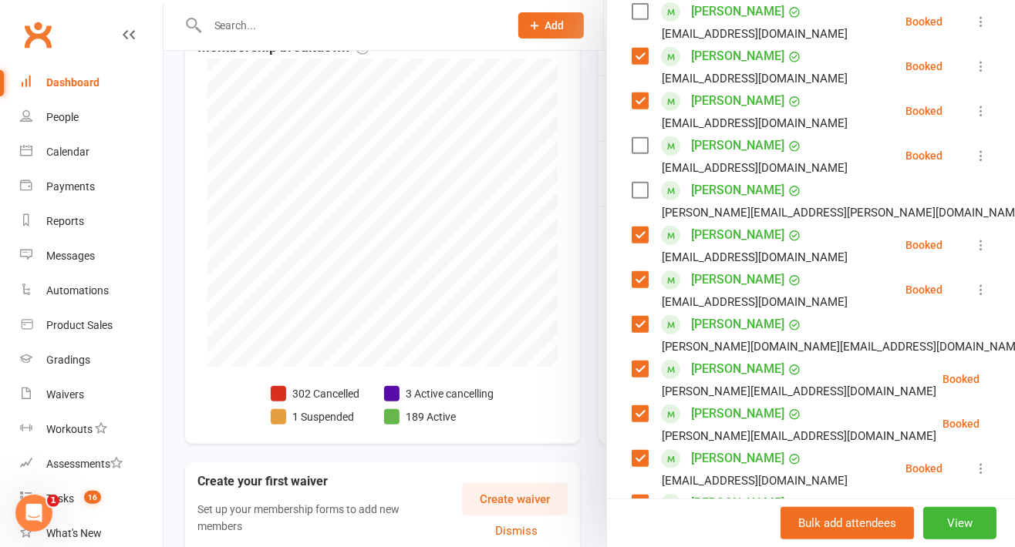
scroll to position [420, 0]
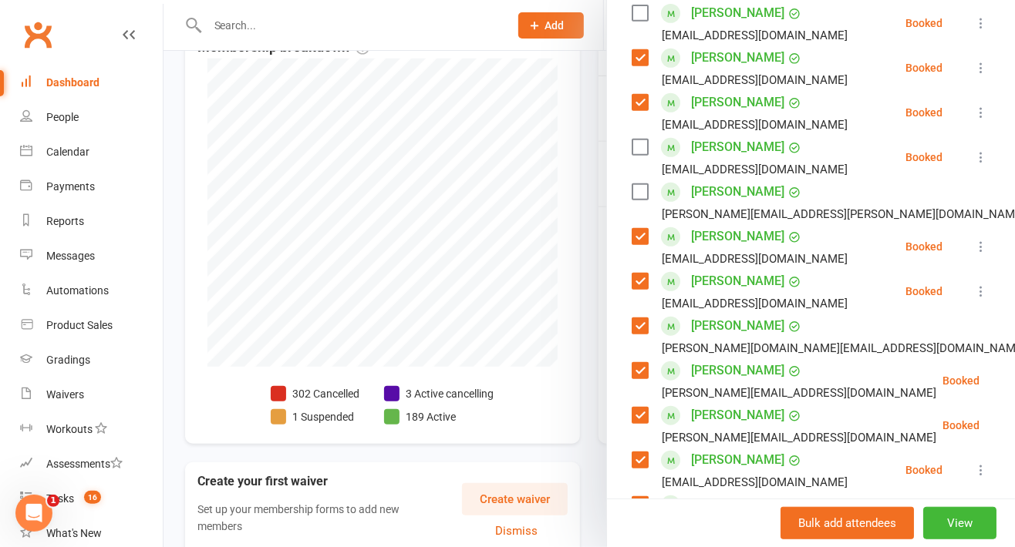
click at [636, 200] on label at bounding box center [638, 191] width 15 height 15
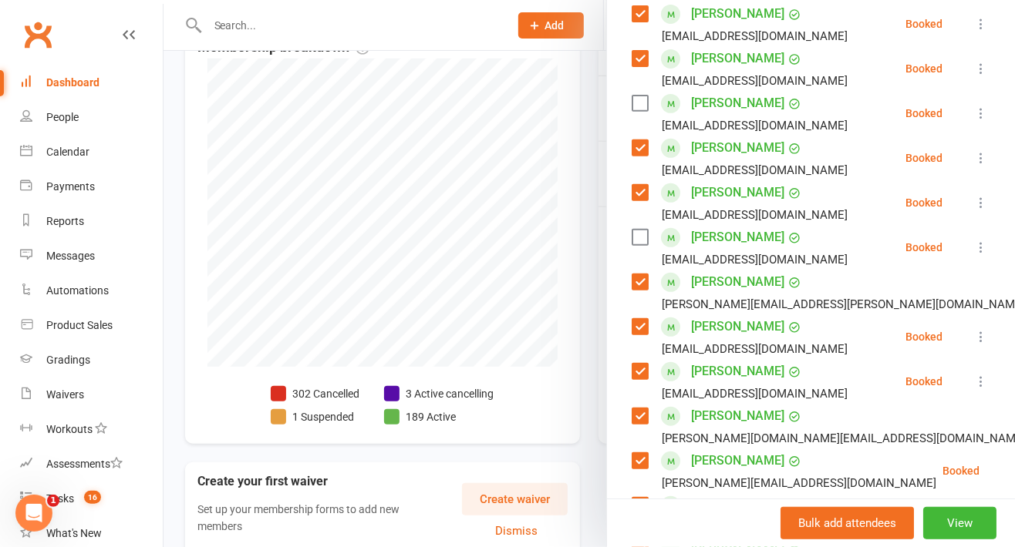
scroll to position [268, 0]
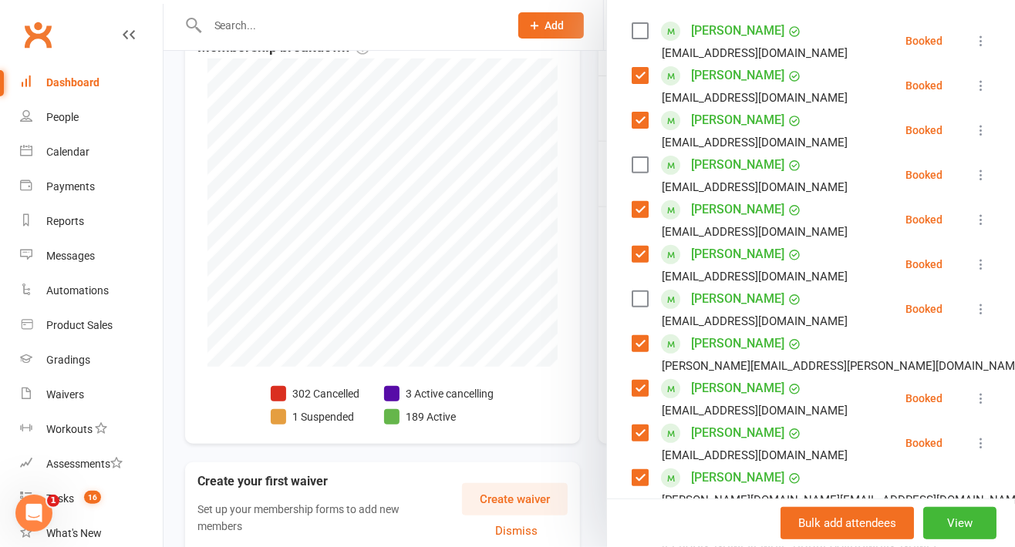
click at [638, 39] on label at bounding box center [638, 30] width 15 height 15
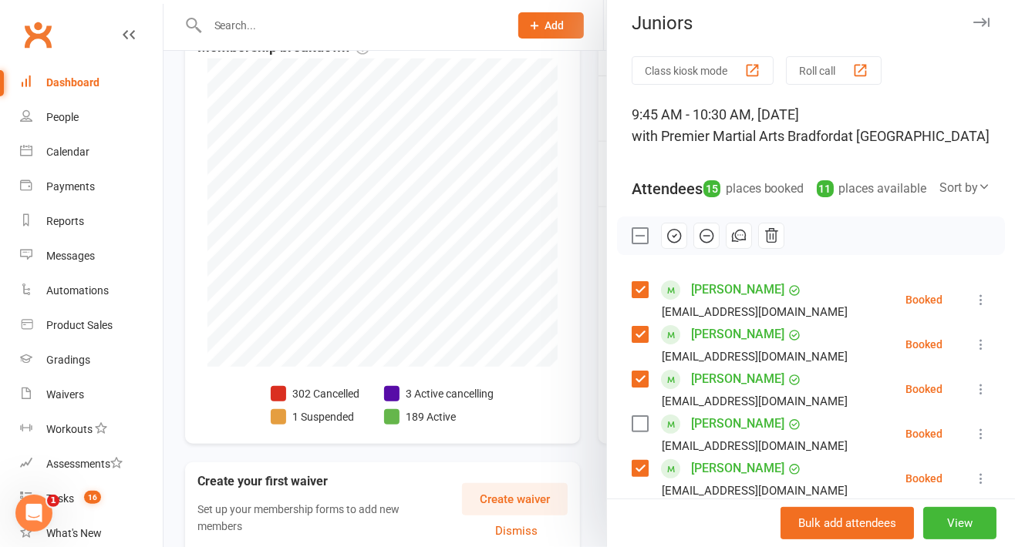
scroll to position [6, 0]
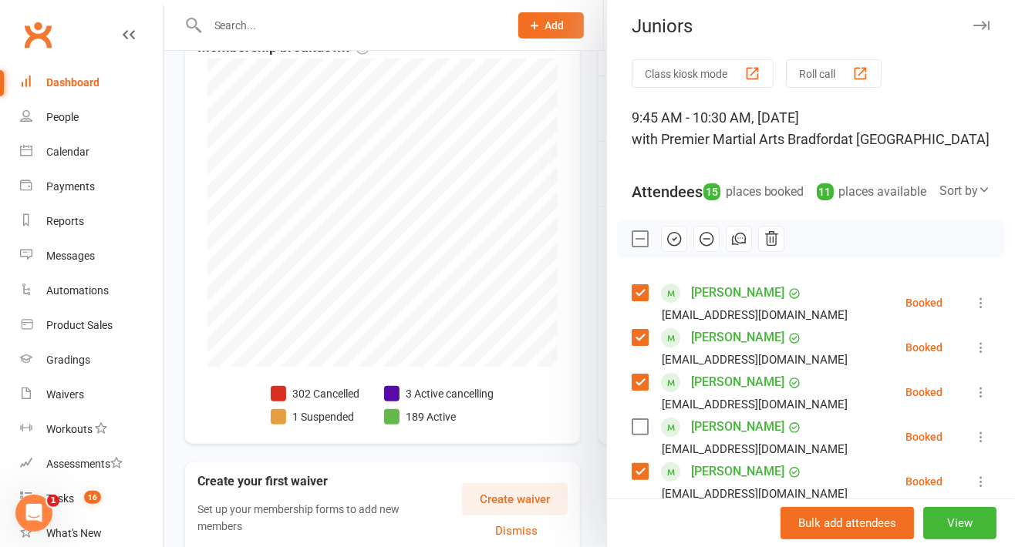
click at [671, 247] on icon "button" at bounding box center [673, 239] width 17 height 17
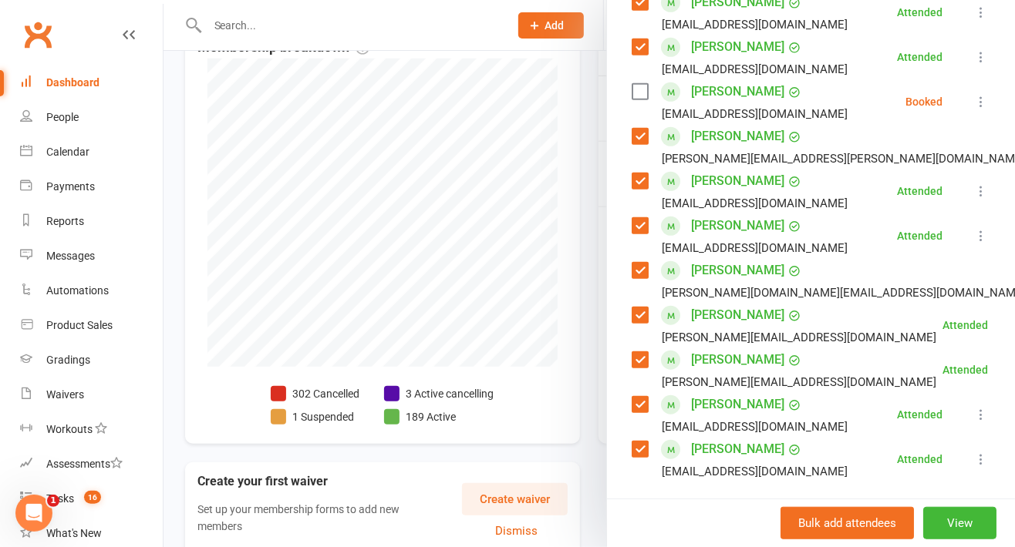
scroll to position [469, 0]
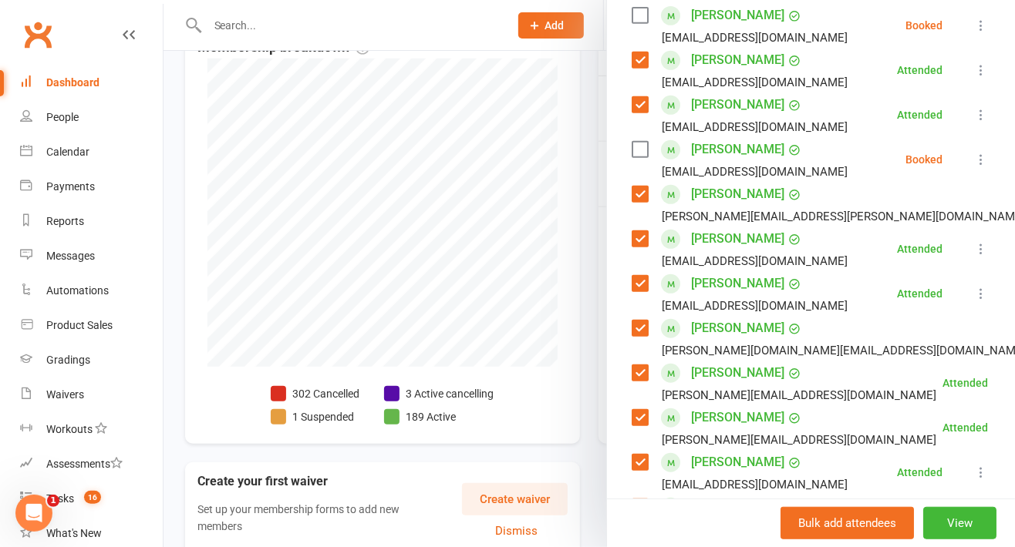
click at [631, 157] on label at bounding box center [638, 149] width 15 height 15
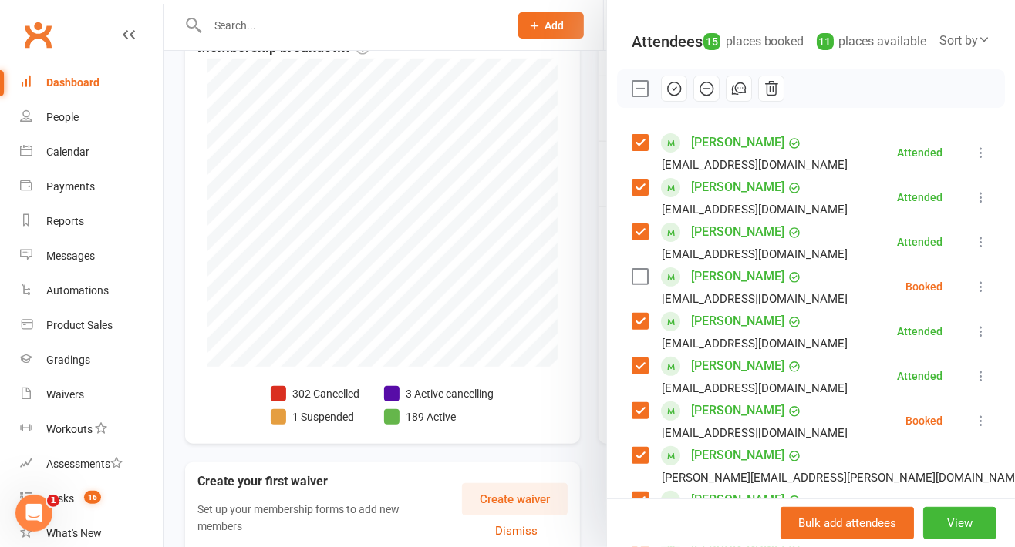
scroll to position [150, 0]
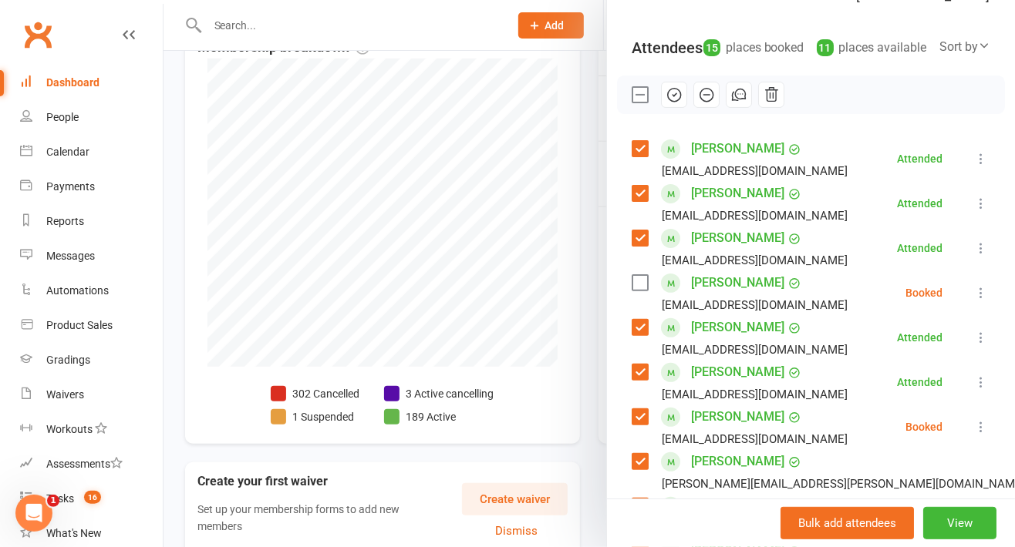
click at [667, 103] on icon "button" at bounding box center [673, 94] width 17 height 17
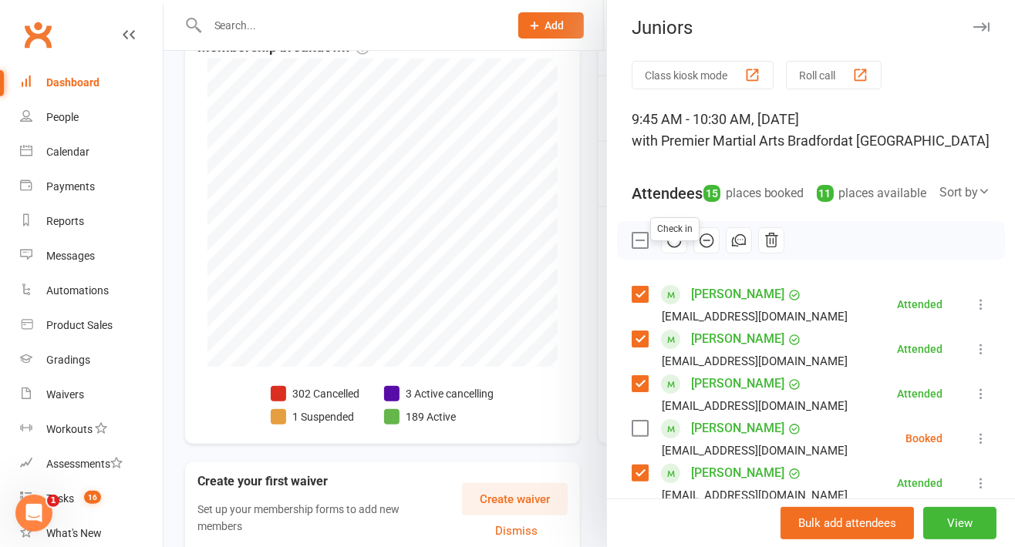
scroll to position [0, 0]
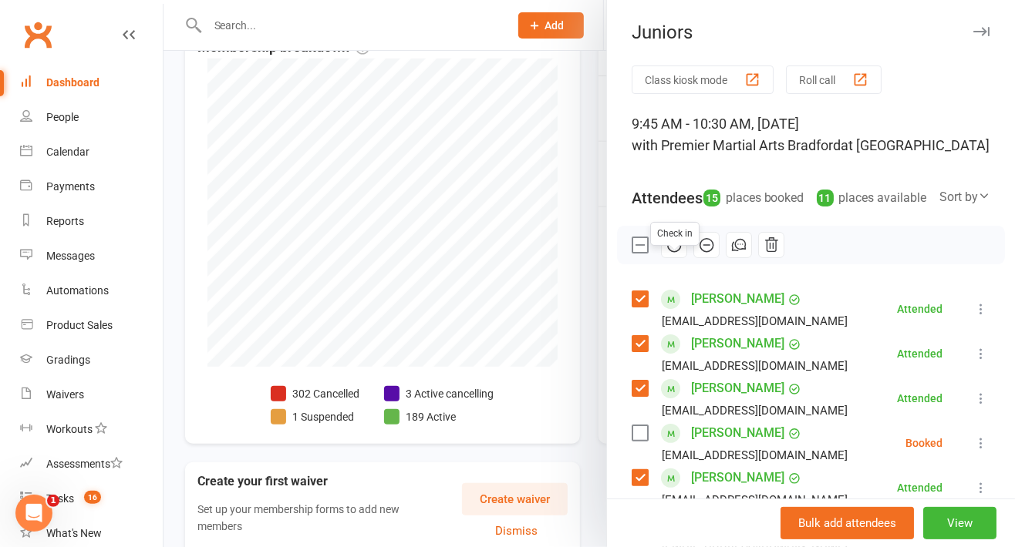
click at [973, 29] on icon "button" at bounding box center [981, 31] width 16 height 9
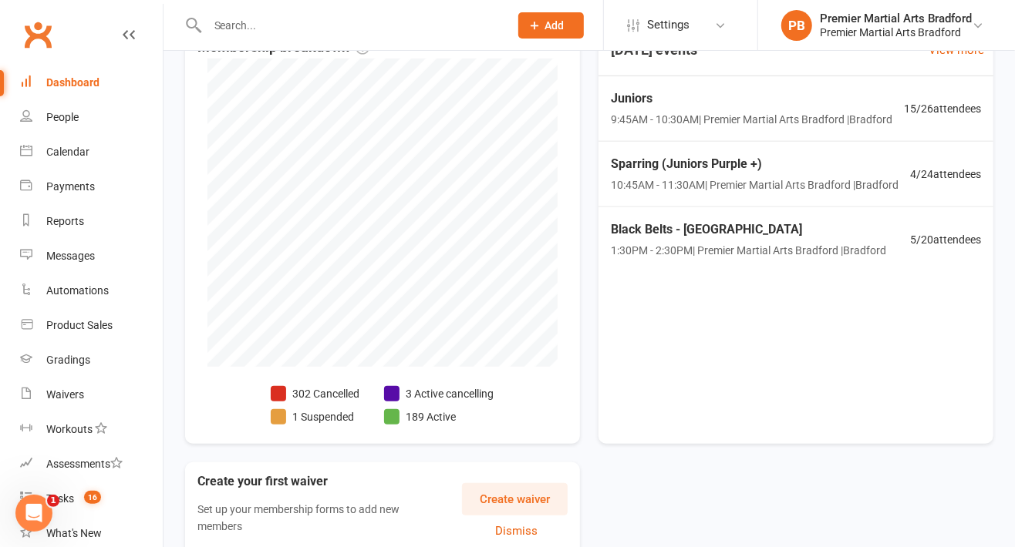
click at [783, 125] on span "9:45AM - 10:30AM | Premier Martial Arts [GEOGRAPHIC_DATA] | [PERSON_NAME]" at bounding box center [751, 119] width 281 height 17
